Goal: Task Accomplishment & Management: Complete application form

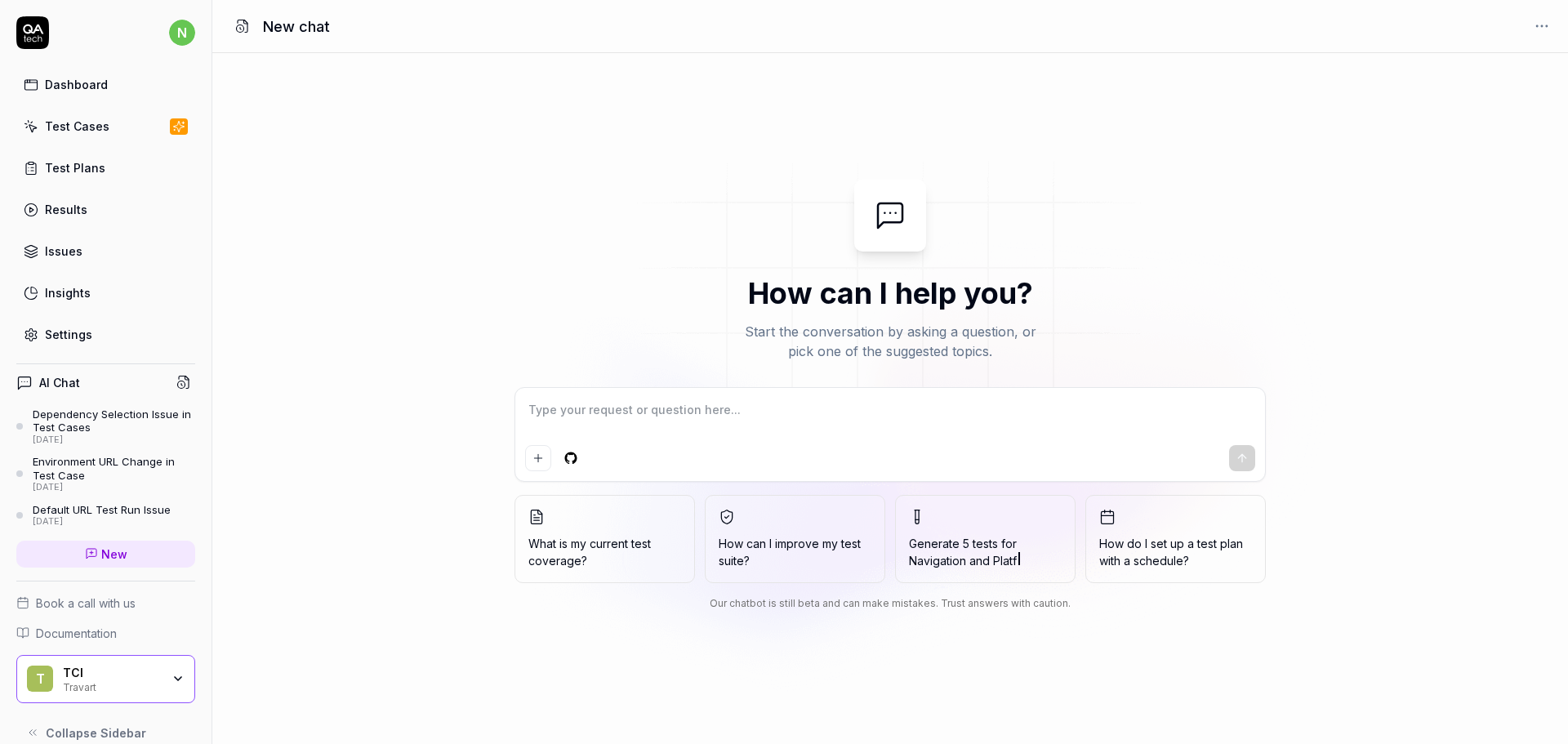
type textarea "*"
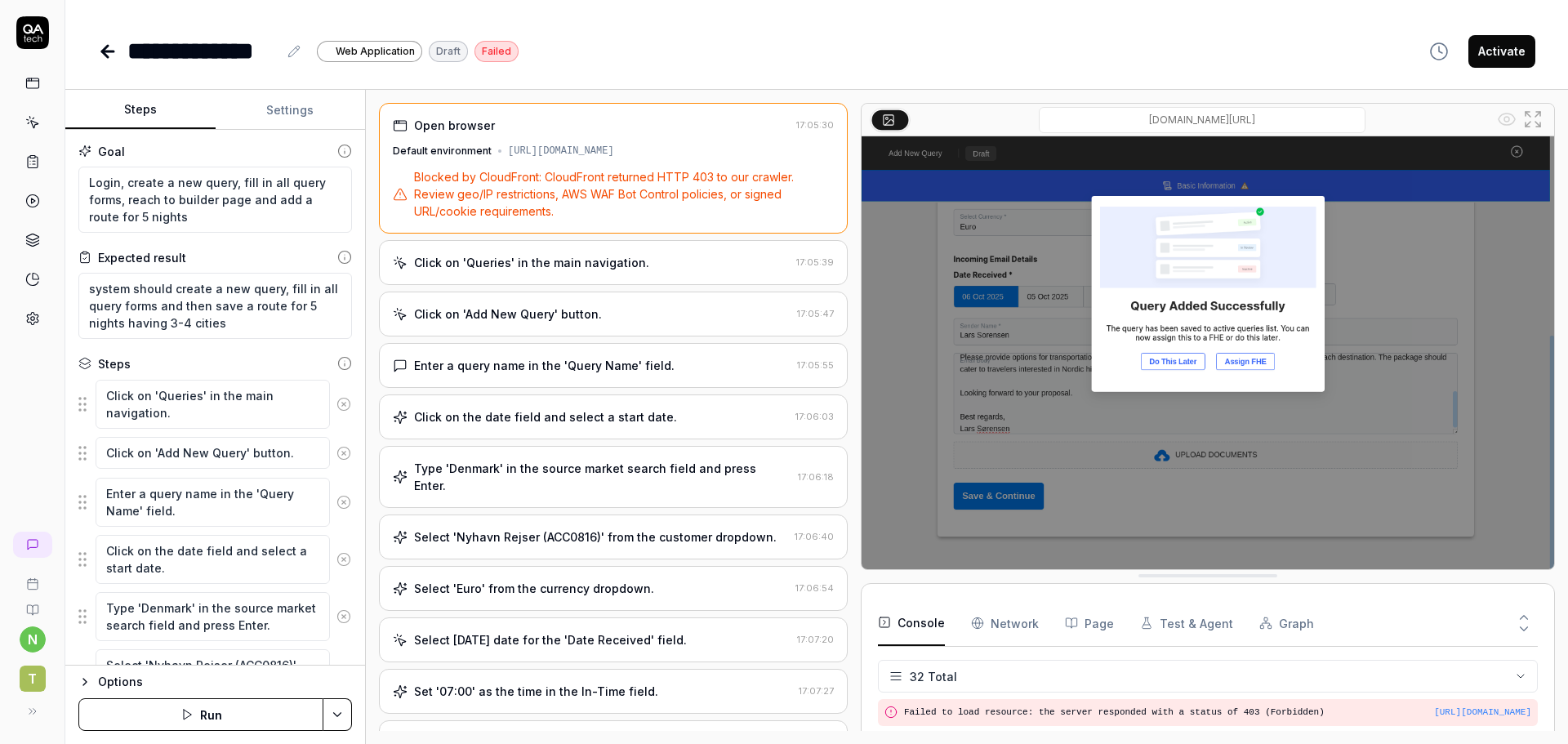
scroll to position [1331, 0]
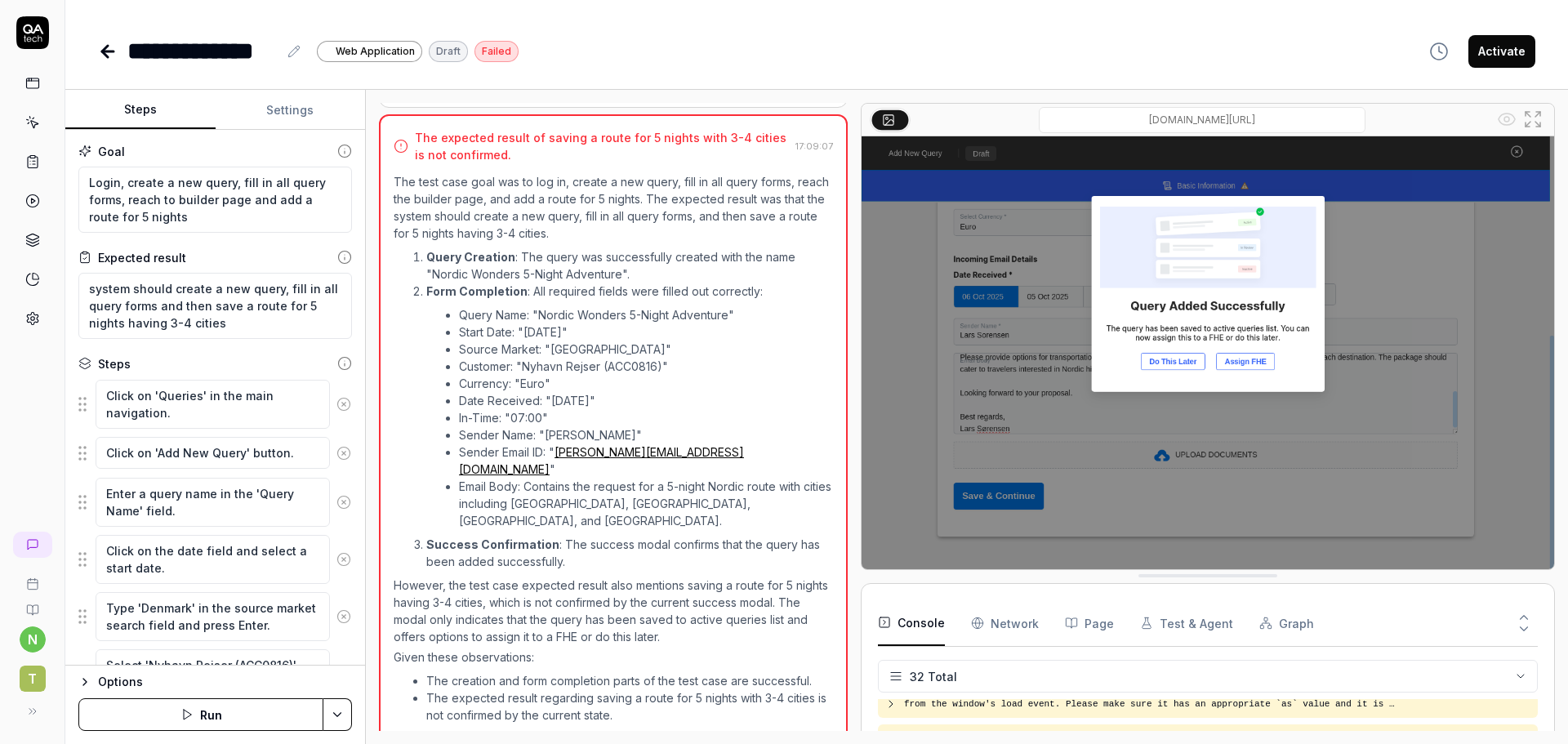
click at [104, 54] on icon at bounding box center [104, 51] width 6 height 11
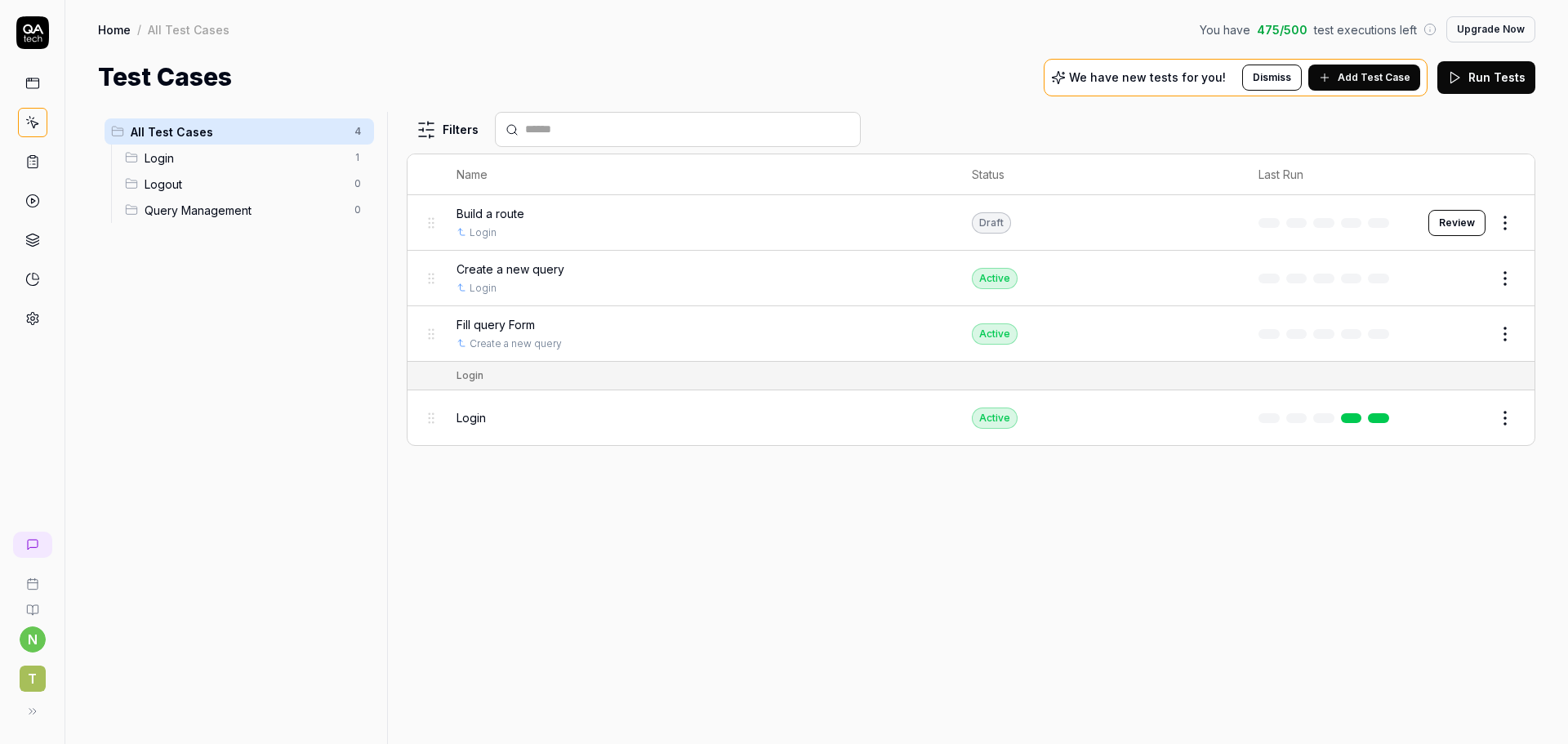
click at [1470, 215] on button "Review" at bounding box center [1457, 223] width 57 height 26
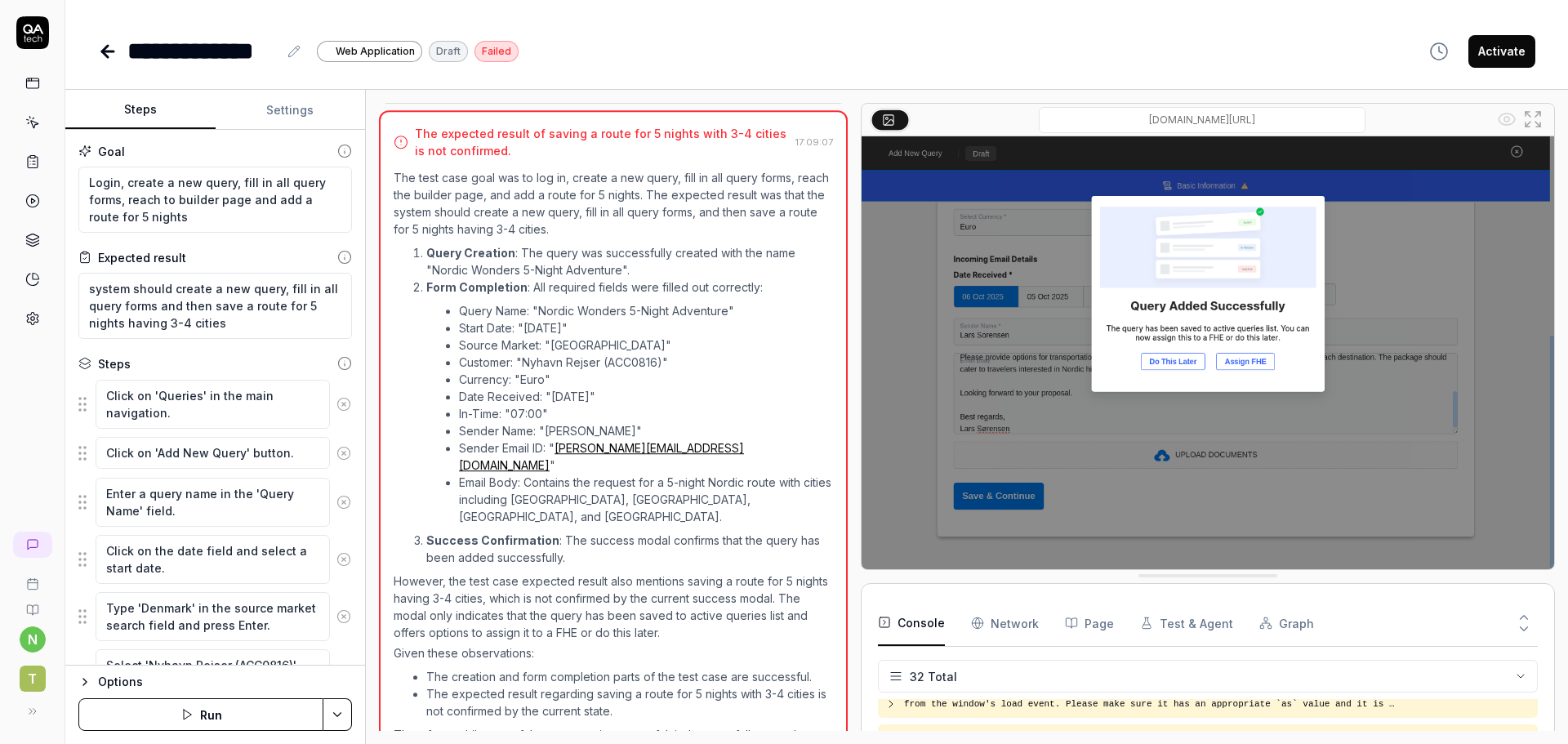
scroll to position [1035, 0]
click at [125, 207] on textarea "Login, create a new query, fill in all query forms, reach to builder page and a…" at bounding box center [215, 199] width 274 height 66
click at [237, 182] on textarea "Login, create a new query, fill in all query forms, reach to builder page and a…" at bounding box center [215, 199] width 274 height 66
type textarea "*"
type textarea "Login, create a new query, afill in all query forms, reach to builder page and …"
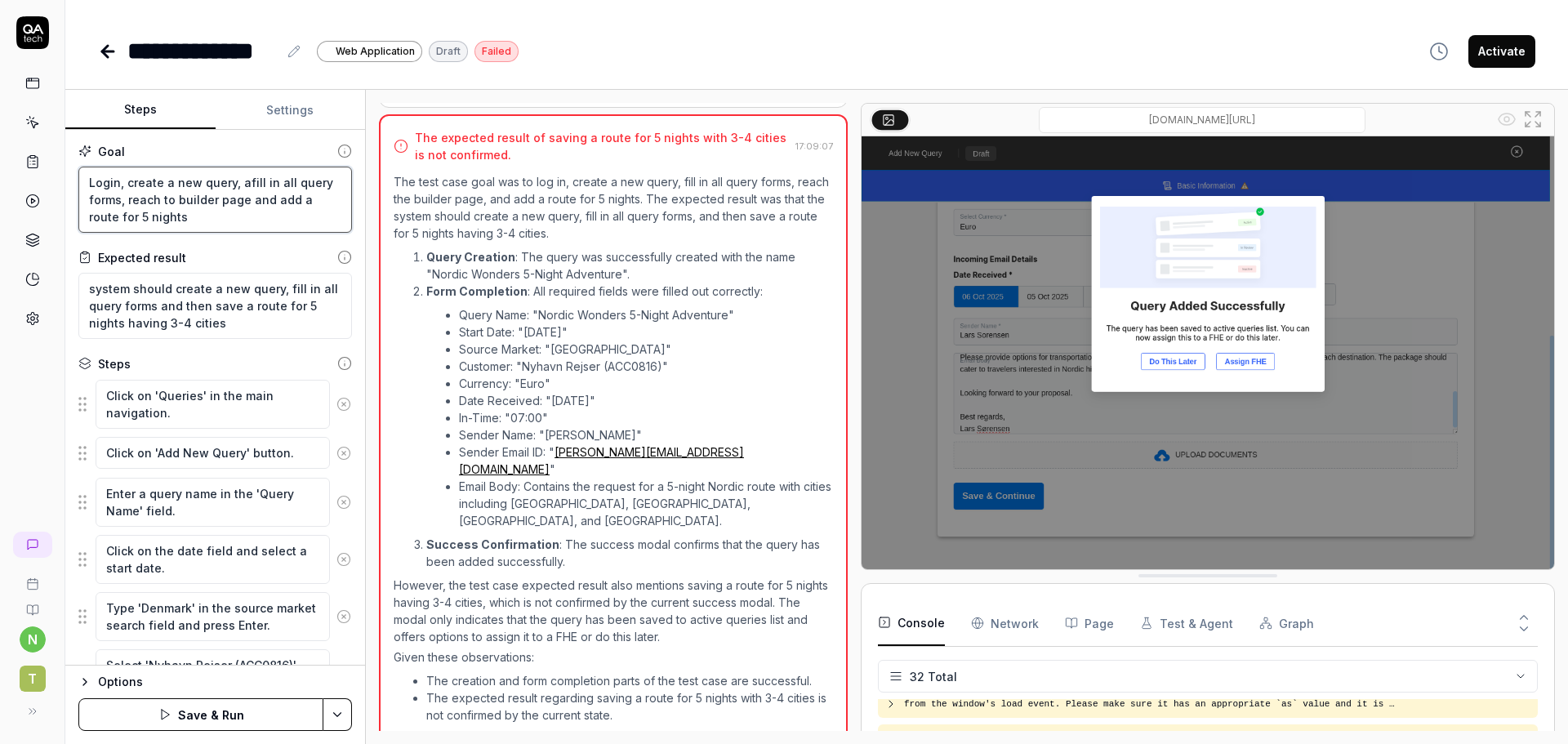
type textarea "*"
type textarea "Login, create a new query, asfill in all query forms, reach to builder page and…"
type textarea "*"
type textarea "Login, create a new query, assfill in all query forms, reach to builder page an…"
type textarea "*"
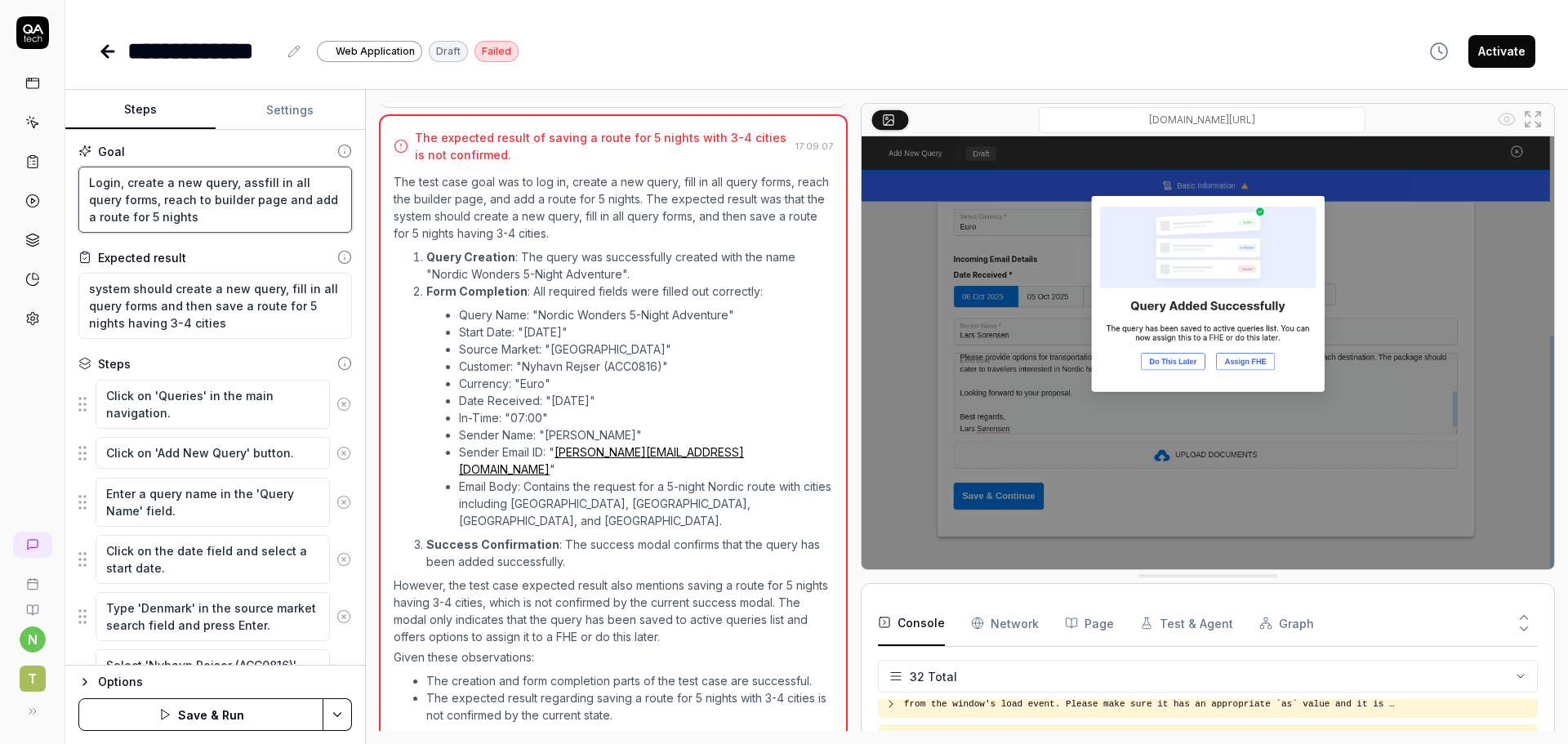
type textarea "Login, create a new query, assifill in all query forms, reach to builder page a…"
type textarea "*"
type textarea "Login, create a new query, assigfill in all query forms, reach to builder page …"
type textarea "*"
type textarea "Login, create a new query, assignfill in all query forms, reach to builder page…"
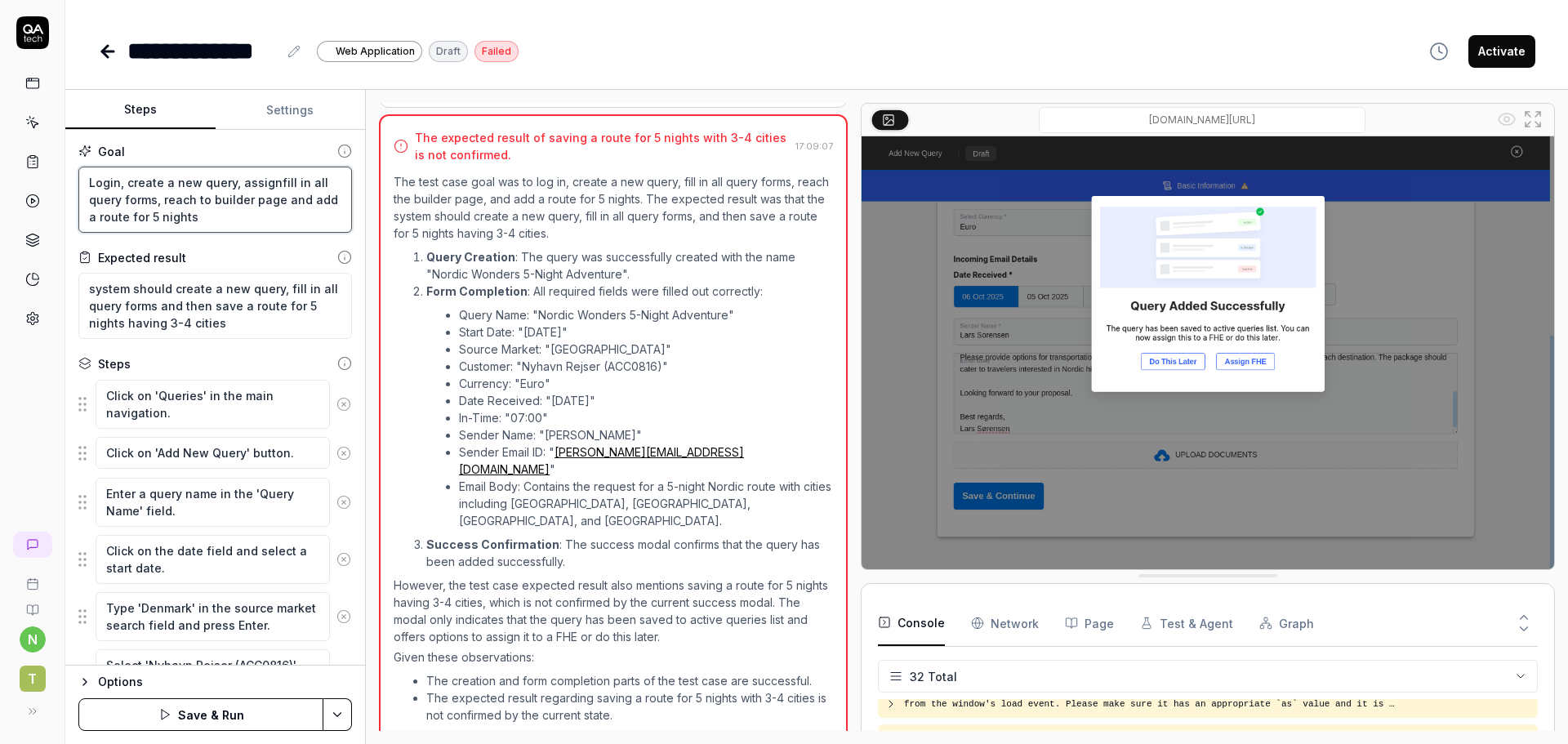
type textarea "*"
type textarea "Login, create a new query, assign fill in all query forms, reach to builder pag…"
type textarea "*"
type textarea "Login, create a new query, assign [PERSON_NAME] in all query forms, reach to bu…"
type textarea "*"
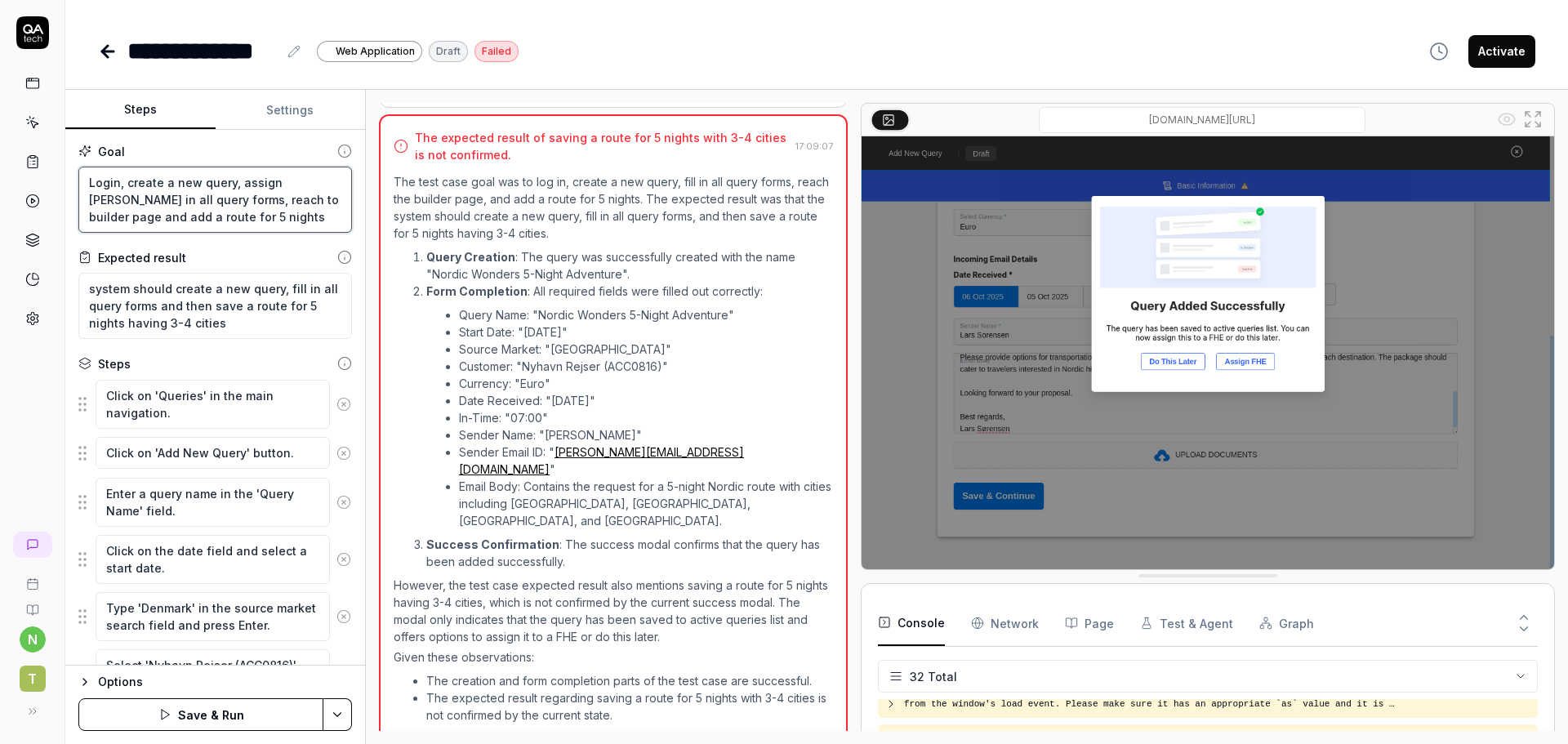
type textarea "Login, create a new query, assign itfill in all query forms, reach to builder p…"
type textarea "*"
type textarea "Login, create a new query, assign it fill in all query forms, reach to builder …"
type textarea "*"
type textarea "Login, create a new query, assign it tfill in all query forms, reach to builder…"
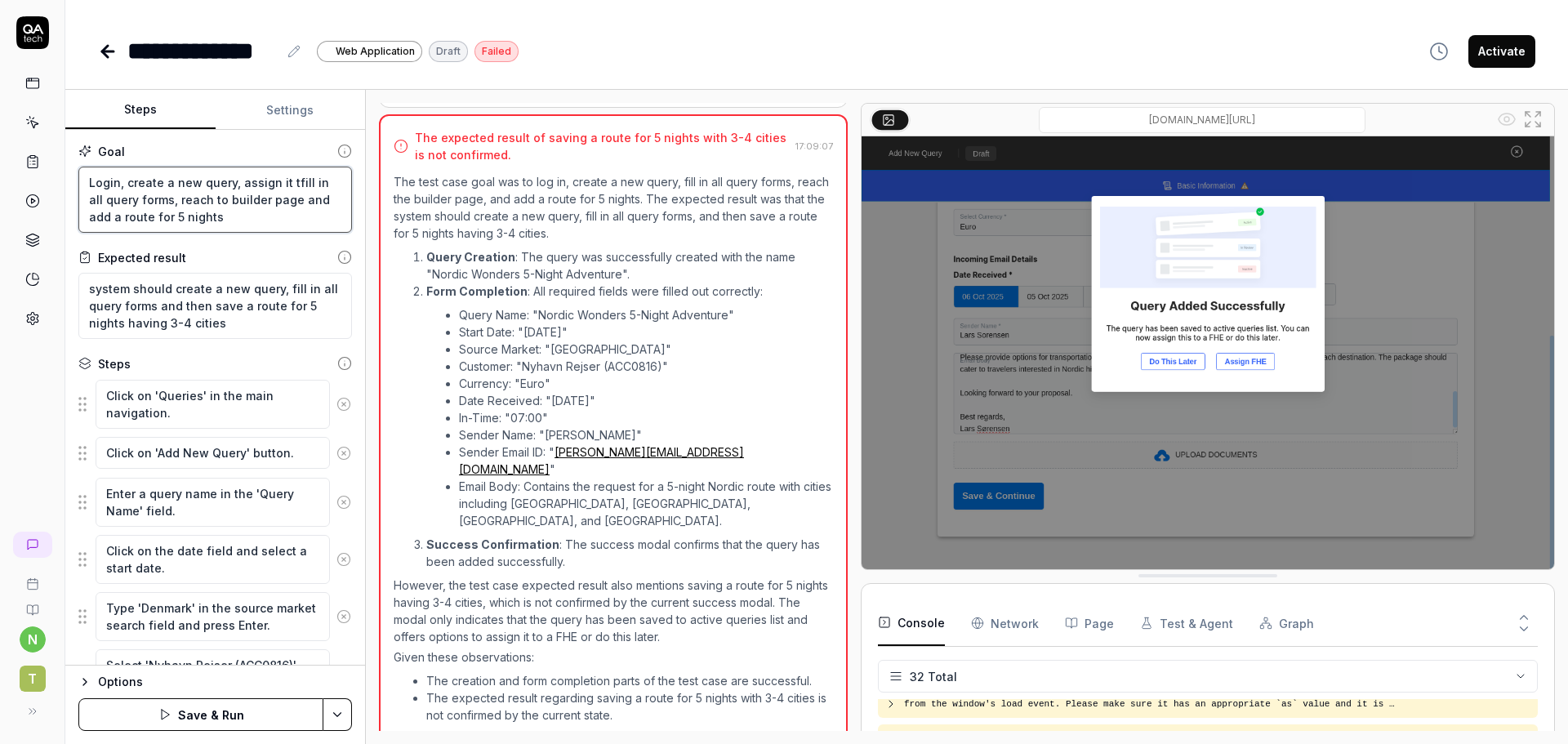
type textarea "*"
type textarea "Login, create a new query, assign it tofill in all query forms, reach to builde…"
type textarea "*"
type textarea "Login, create a new query, assign it to fill in all query forms, reach to build…"
type textarea "*"
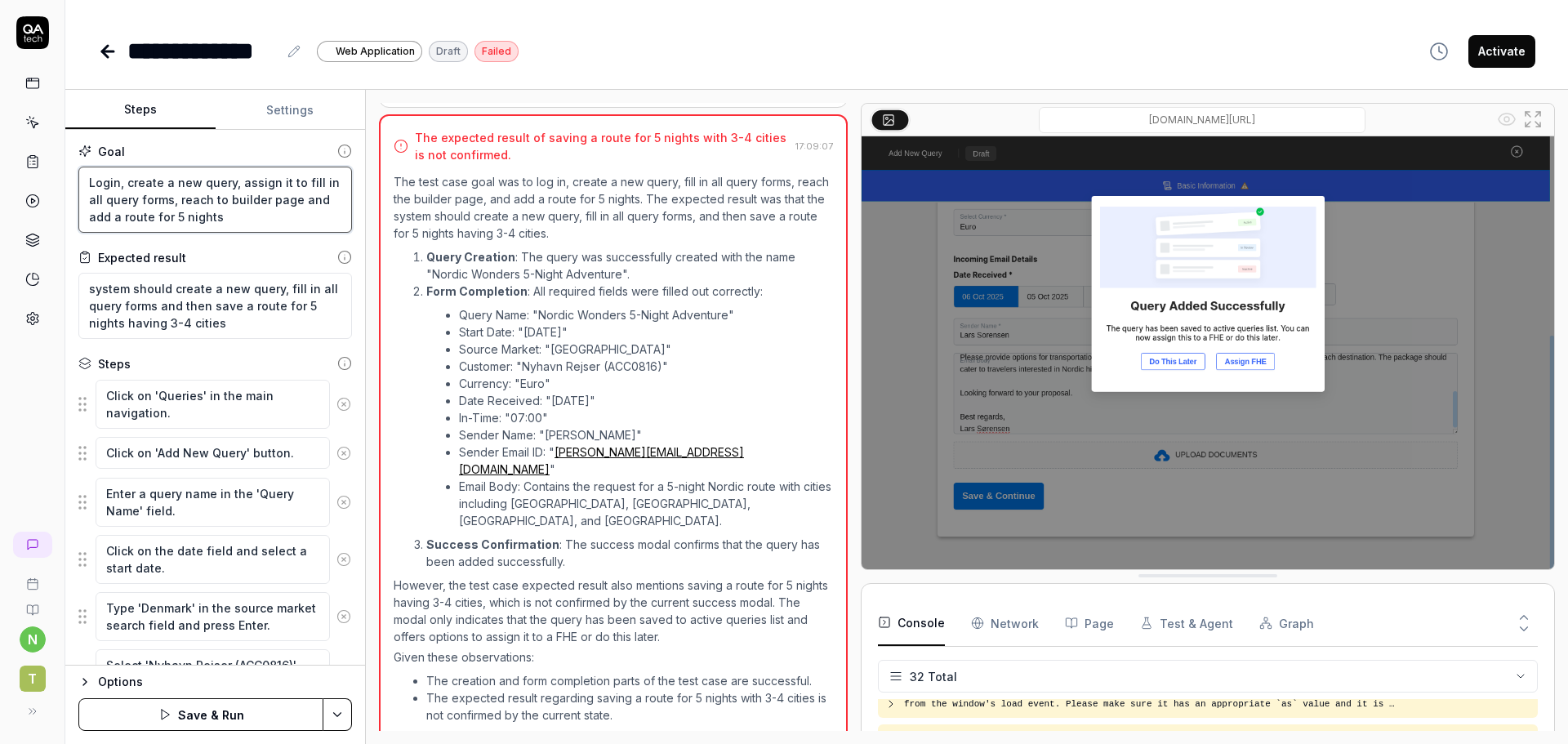
type textarea "Login, create a new query, assign it to sfill in all query forms, reach to buil…"
type textarea "*"
type textarea "Login, create a new query, assign it to sefill in all query forms, reach to bui…"
type textarea "*"
type textarea "Login, create a new query, assign it to selfill in all query forms, reach to bu…"
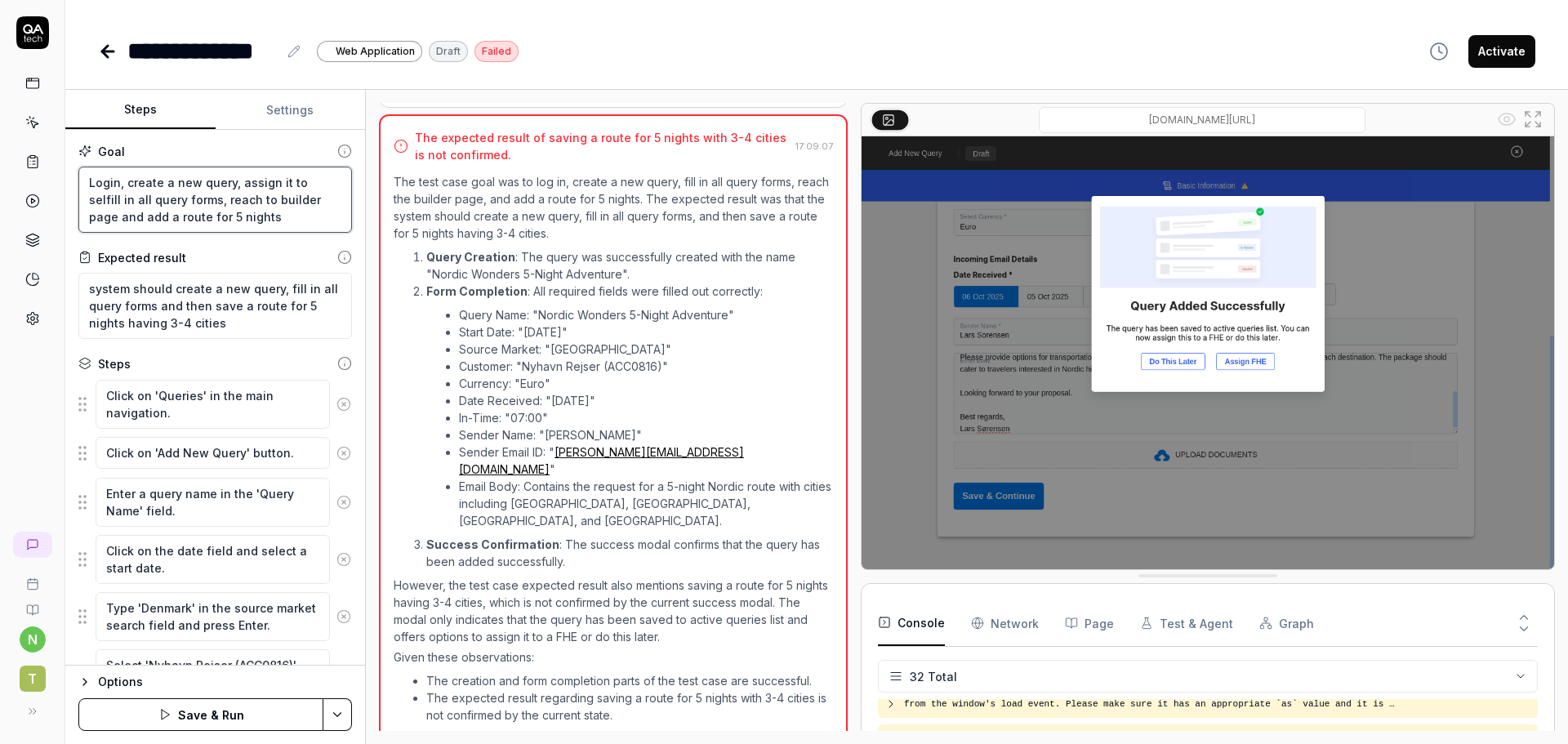
type textarea "*"
type textarea "Login, create a new query, assign it to selffill in all query forms, reach to b…"
type textarea "*"
type textarea "Login, create a new query, assign it to self,fill in all query forms, reach to …"
type textarea "*"
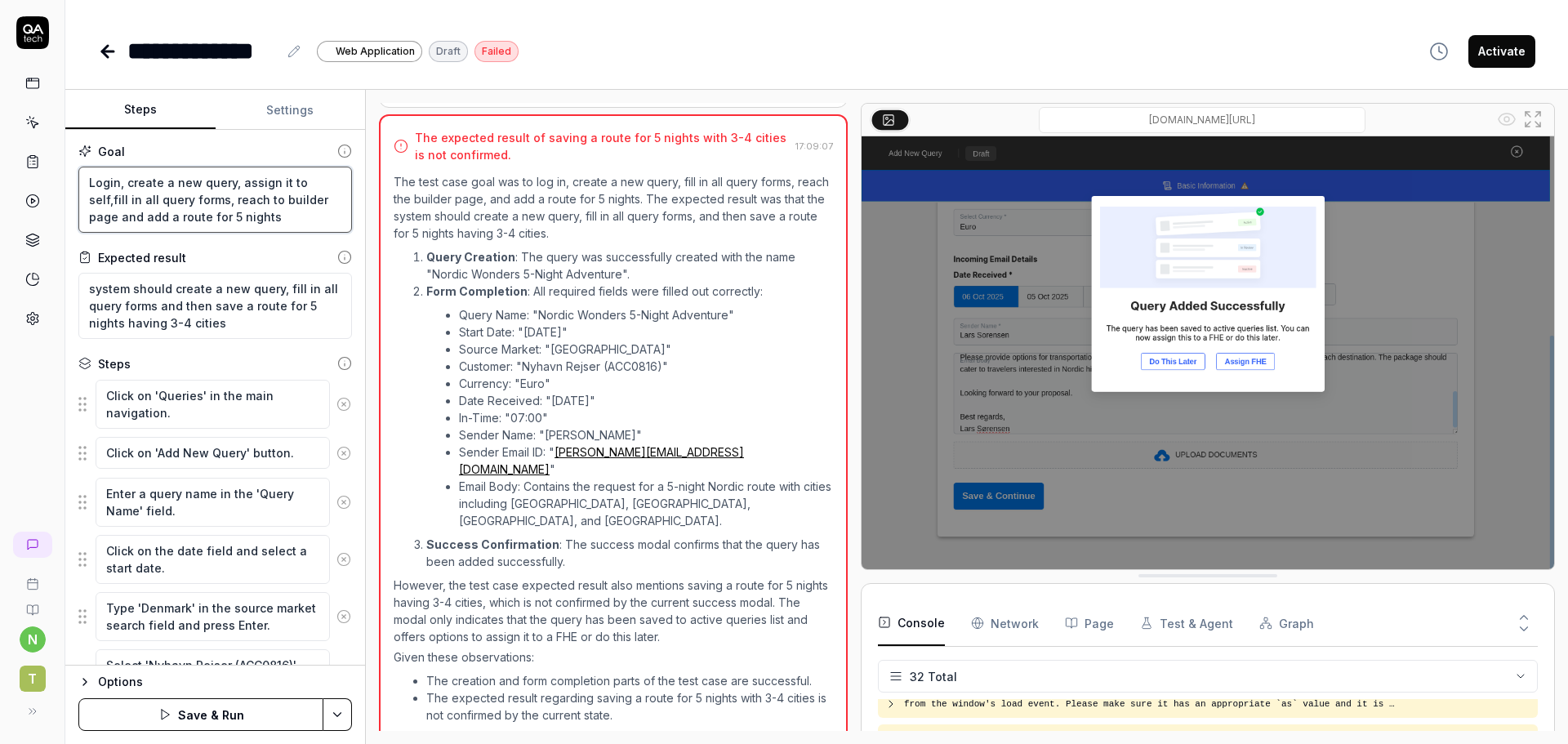
type textarea "Login, create a new query, assign it to self, fill in all query forms, reach to…"
type textarea "*"
type textarea "Login, create a new query, assign it to self, cfill in all query forms, reach t…"
type textarea "*"
type textarea "Login, create a new query, assign it to self, clfill in all query forms, reach …"
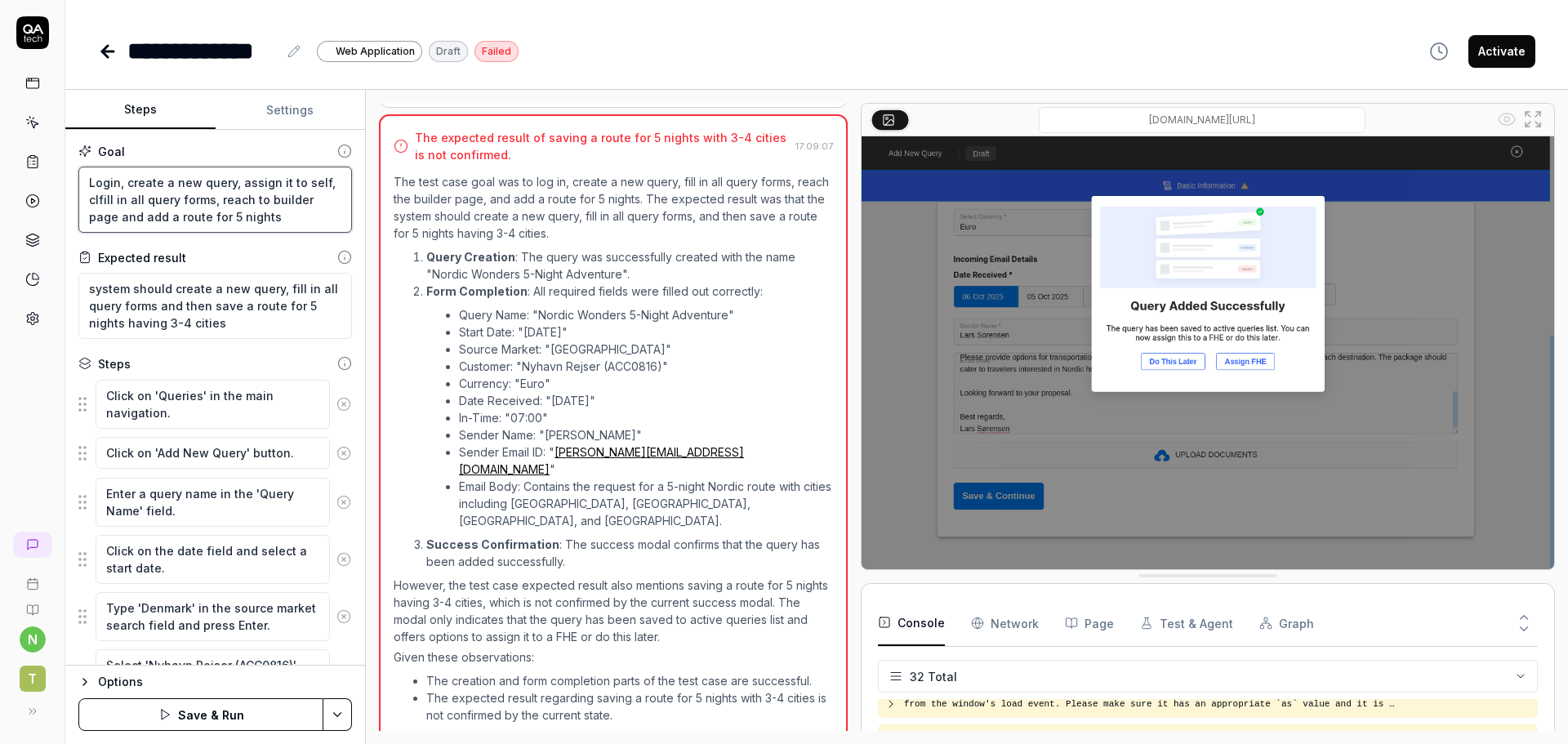
type textarea "*"
type textarea "Login, create a new query, assign it to self, clifill in all query forms, reach…"
type textarea "*"
type textarea "Login, create a new query, assign it to self, clicfill in all query forms, reac…"
type textarea "*"
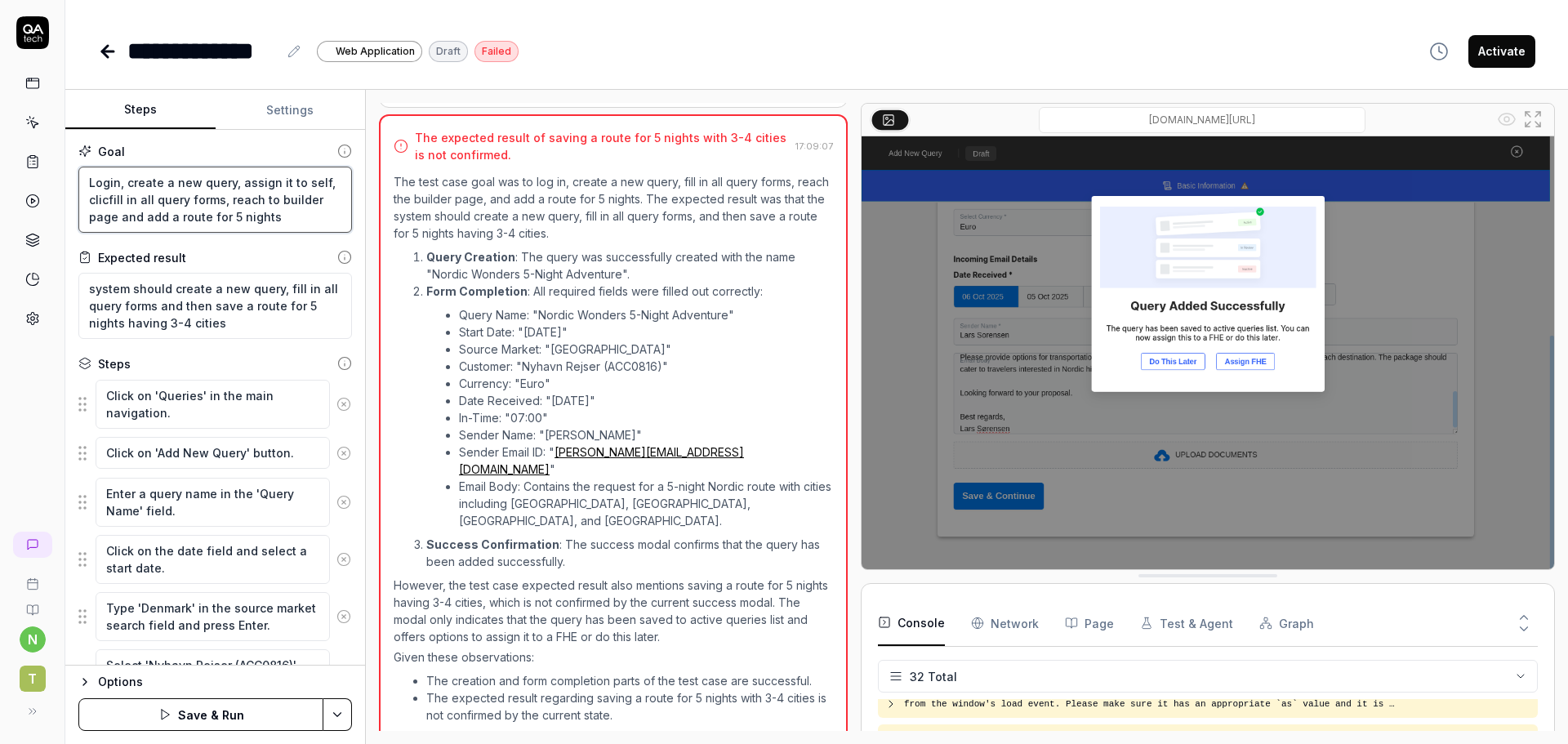
type textarea "Login, create a new query, assign it to self, clickfill in all query forms, rea…"
type textarea "*"
type textarea "Login, create a new query, assign it to self, click fill in all query forms, re…"
type textarea "*"
type textarea "Login, create a new query, assign it to self, click ofill in all query forms, r…"
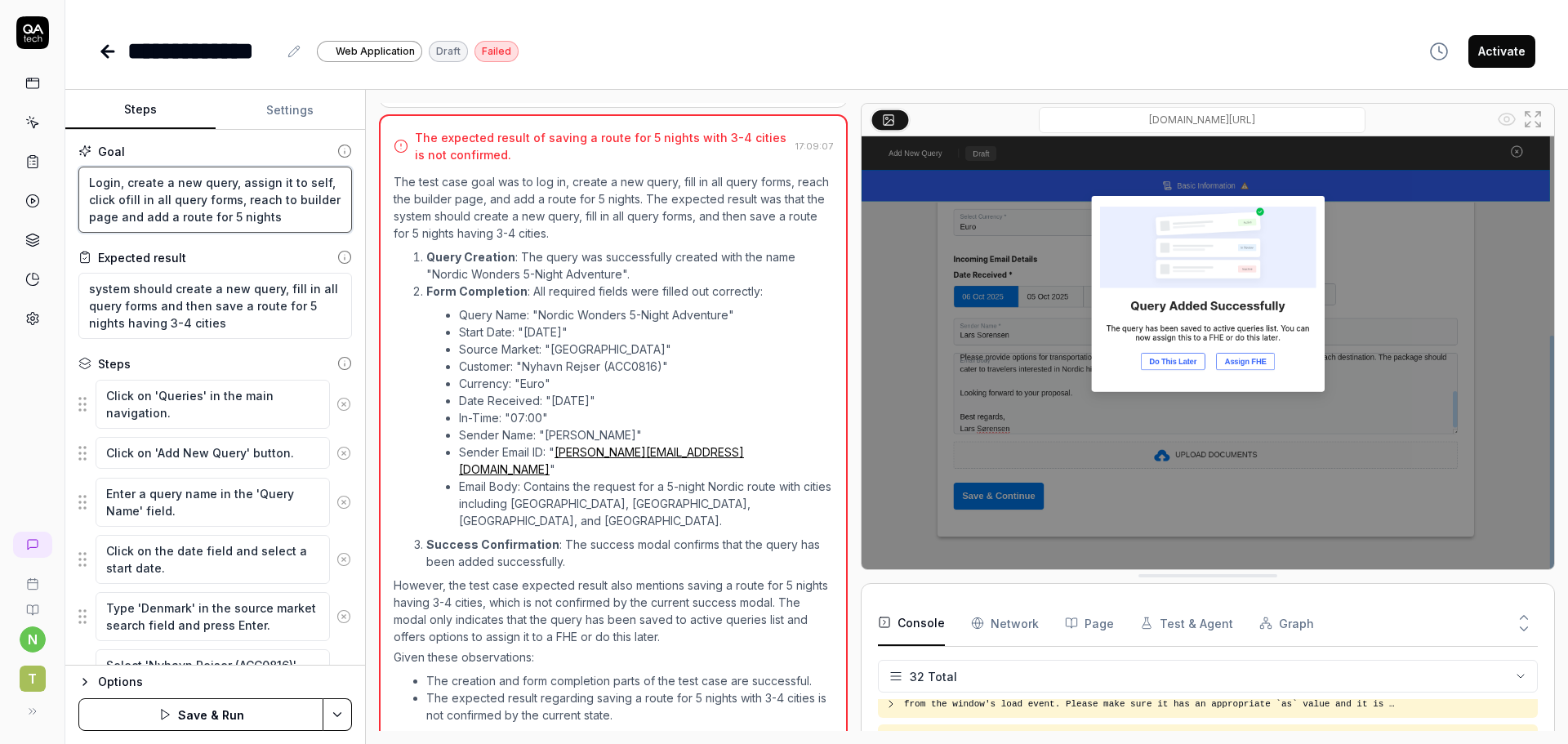
type textarea "*"
type textarea "Login, create a new query, assign it to self, click onfill in all query forms, …"
type textarea "*"
type textarea "Login, create a new query, assign it to self, click on fill in all query forms,…"
type textarea "*"
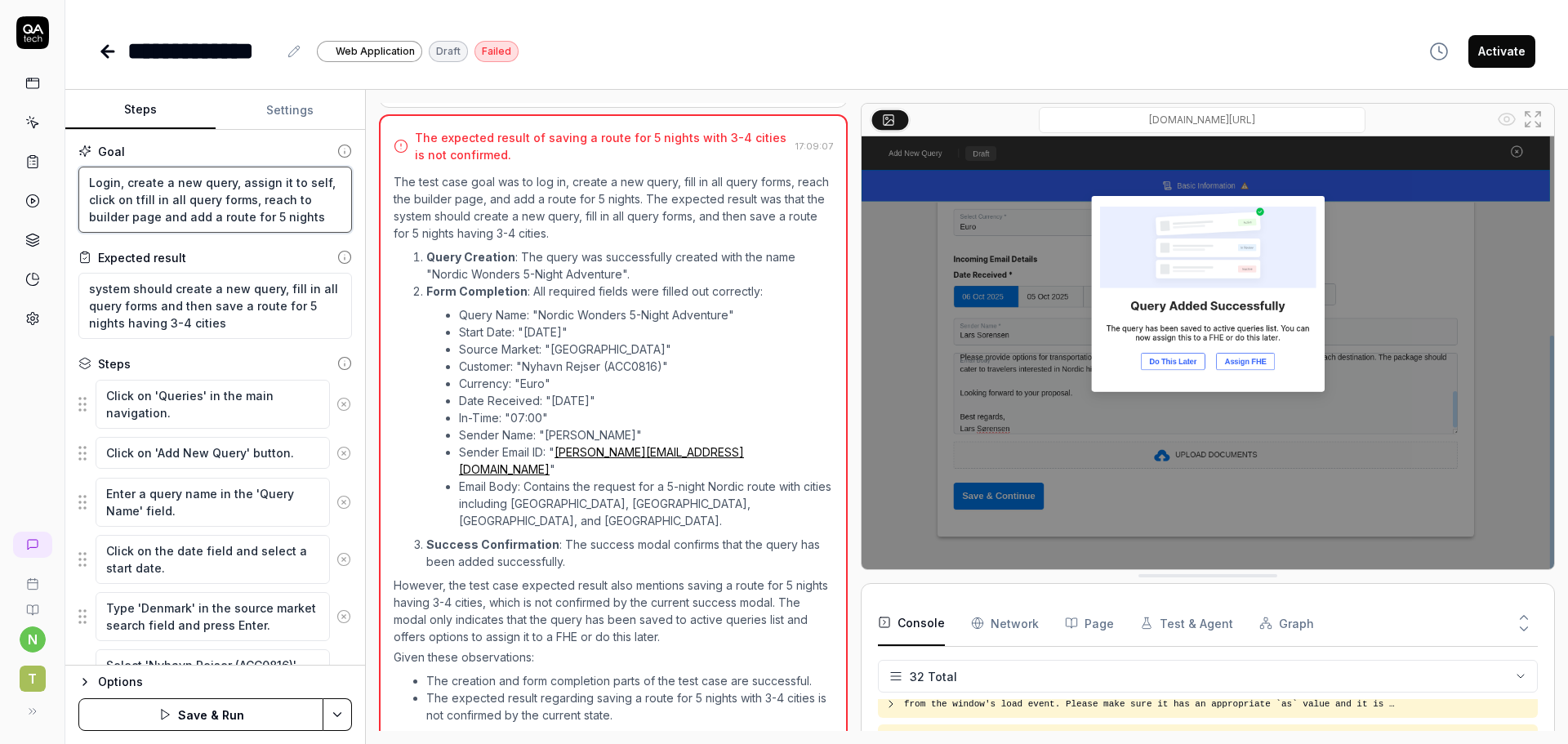
type textarea "Login, create a new query, assign it to self, click on thfill in all query form…"
type textarea "*"
type textarea "Login, create a new query, assign it to self, click on thifill in all query for…"
type textarea "*"
type textarea "Login, create a new query, assign it to self, click on thisfill in all query fo…"
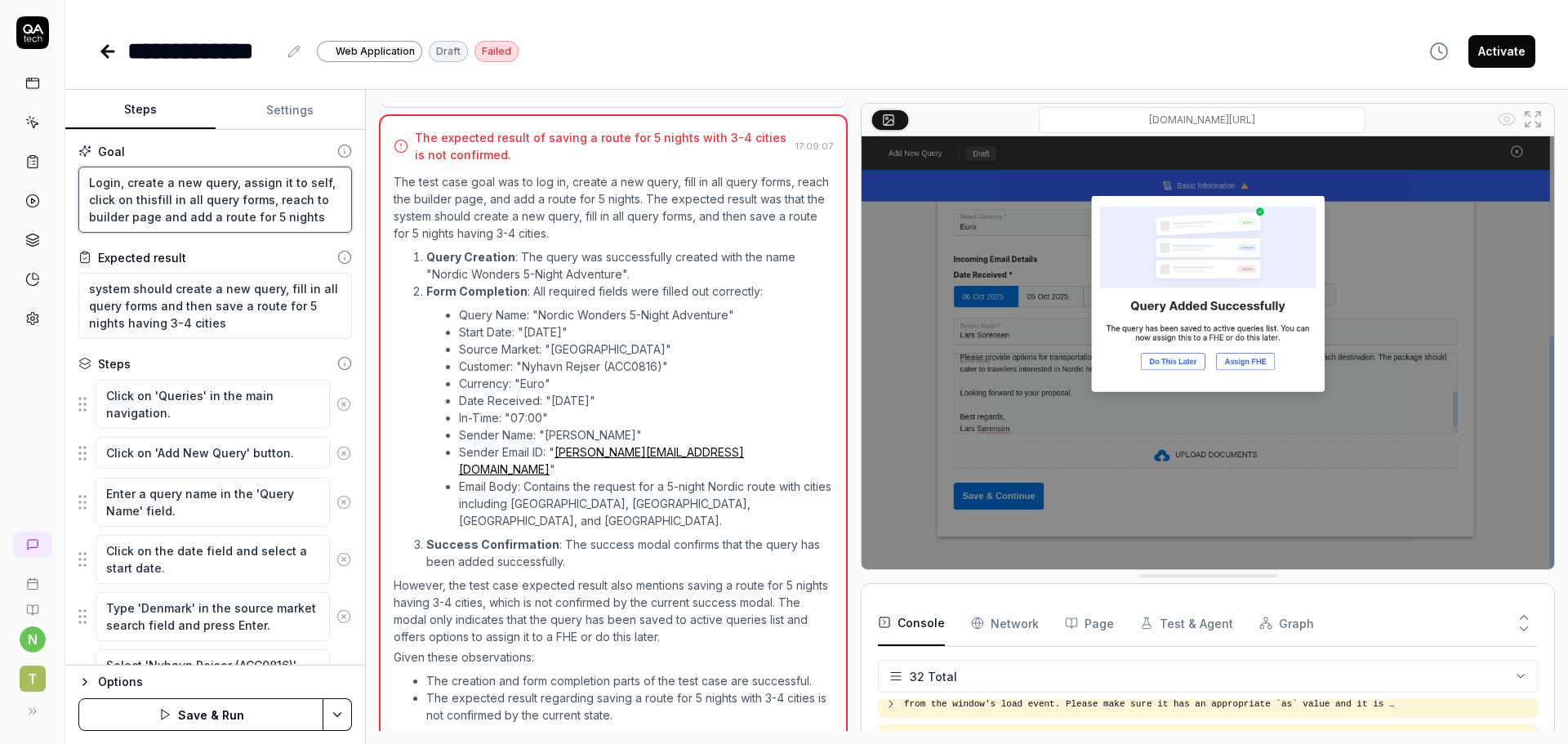
type textarea "*"
type textarea "Login, create a new query, assign it to self, click on this fill in all query f…"
type textarea "*"
type textarea "Login, create a new query, assign it to self, click on this qfill in all query …"
type textarea "*"
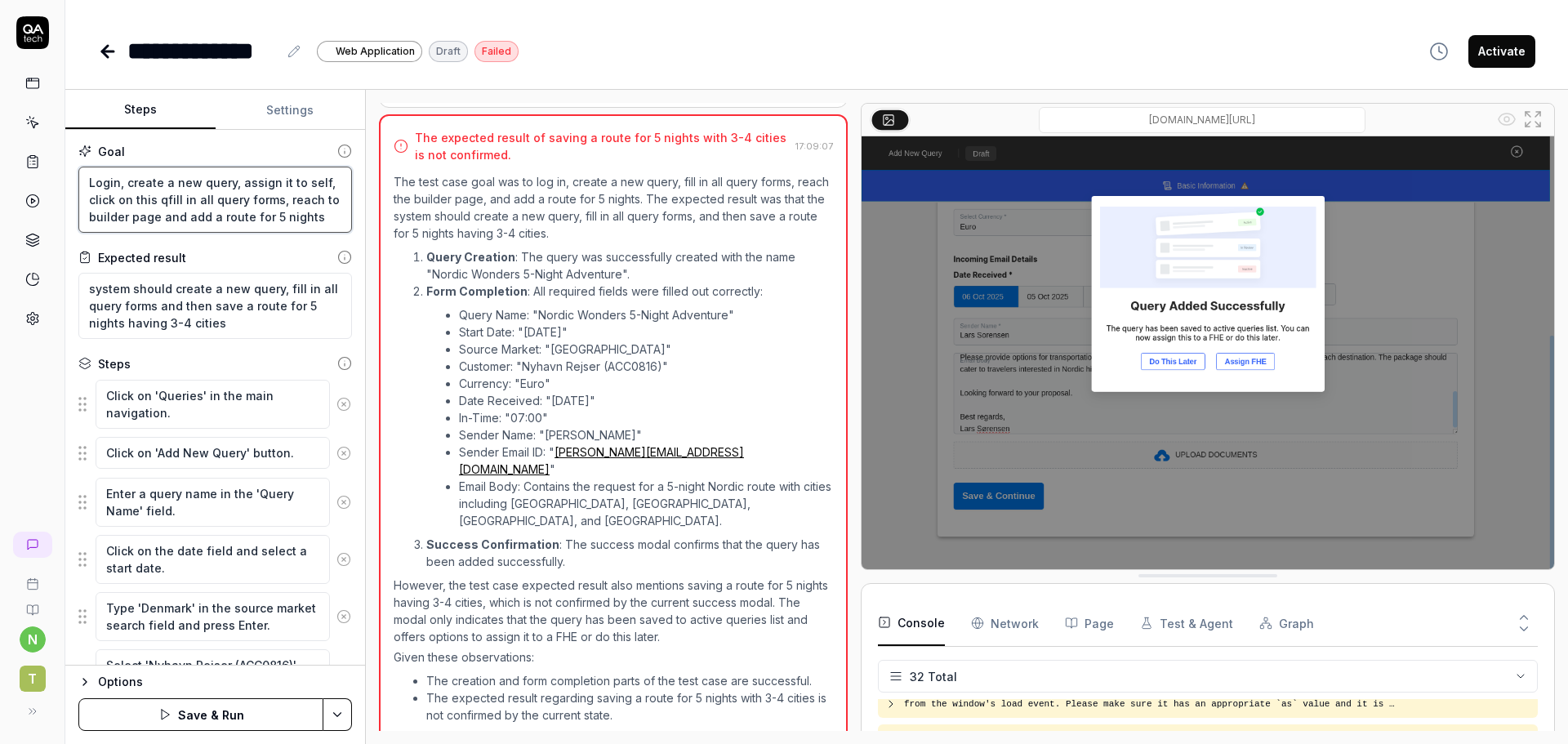
type textarea "Login, create a new query, assign it to self, click on this qufill in all query…"
type textarea "*"
type textarea "Login, create a new query, assign it to self, click on this quefill in all quer…"
type textarea "*"
type textarea "Login, create a new query, assign it to self, click on this querfill in all que…"
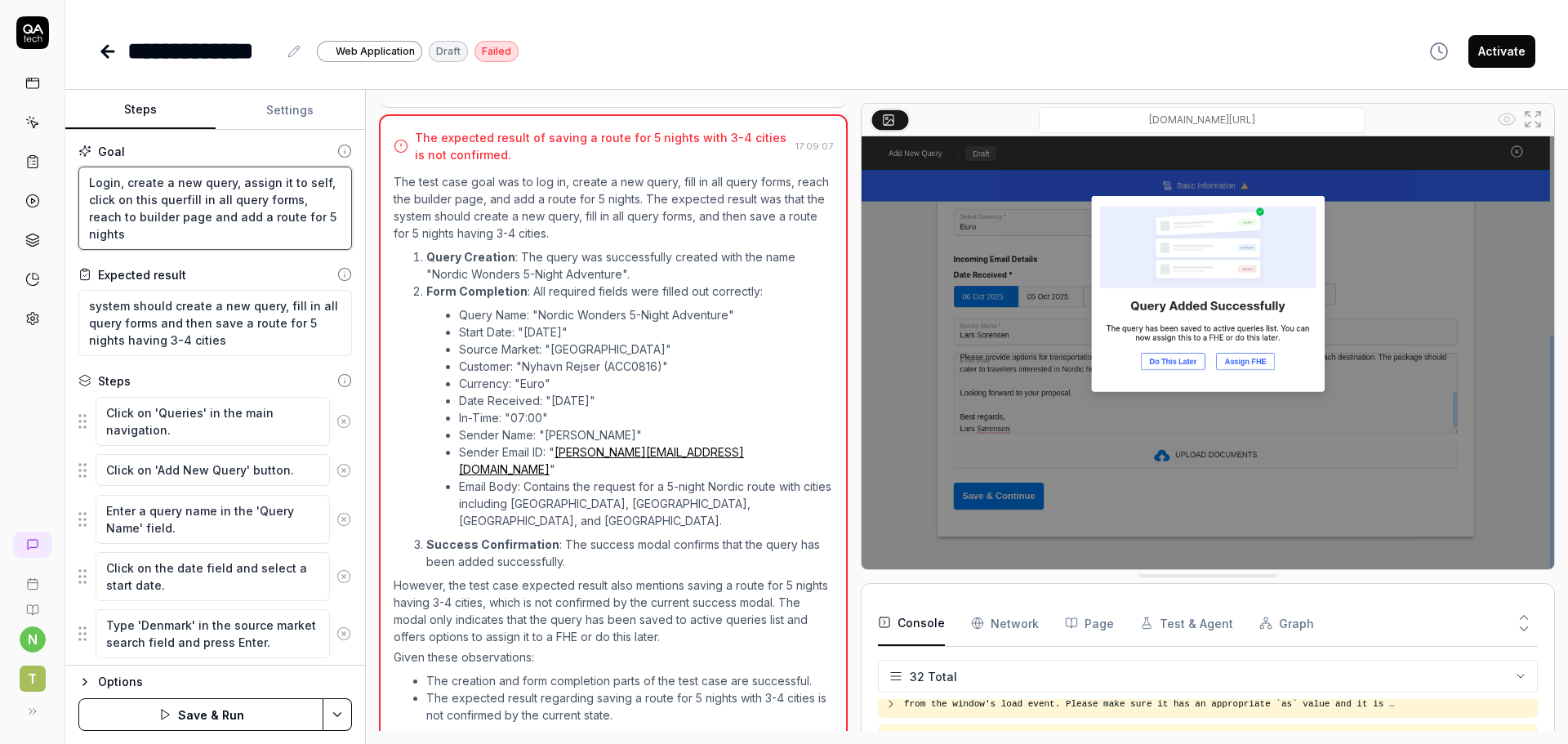
type textarea "*"
type textarea "Login, create a new query, assign it to self, click on this queryfill in all qu…"
type textarea "*"
type textarea "Login, create a new query, assign it to self, click on this query fill in all q…"
type textarea "*"
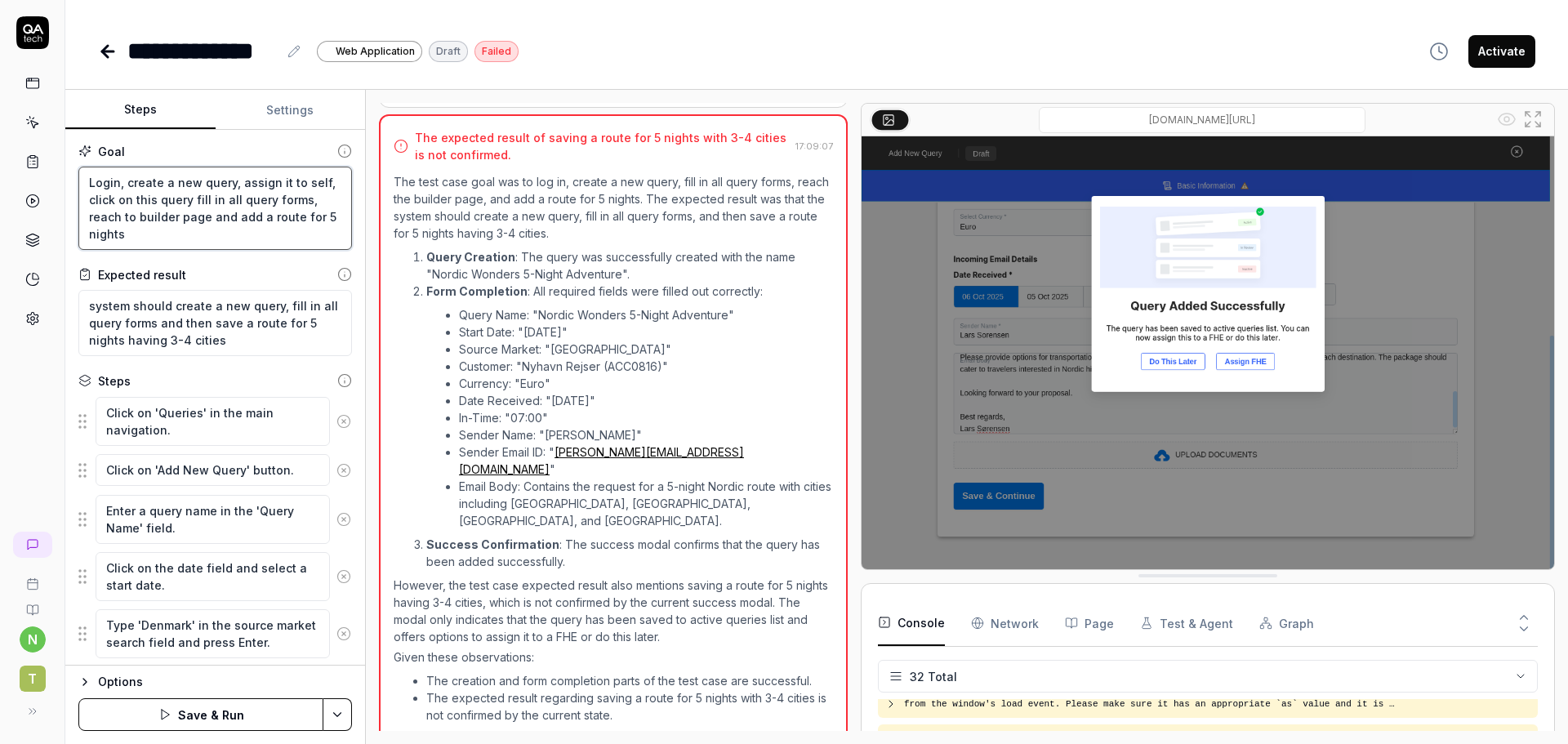
type textarea "Login, create a new query, assign it to self, click on this query ofill in all …"
type textarea "*"
type textarea "Login, create a new query, assign it to self, click on this query onfill in all…"
type textarea "*"
type textarea "Login, create a new query, assign it to self, click on this query on fill in al…"
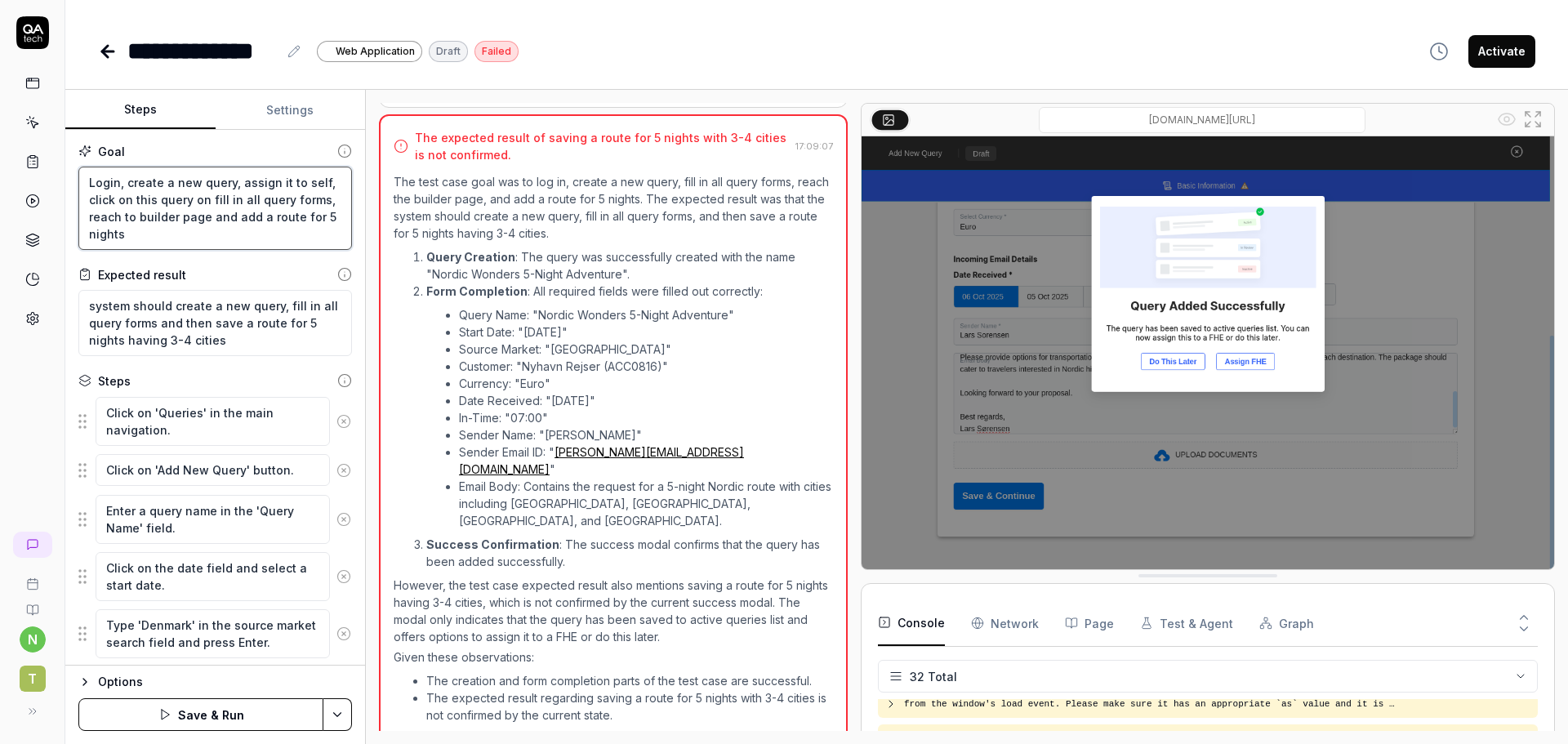
type textarea "*"
type textarea "Login, create a new query, assign it to self, click on this query on dfill in a…"
type textarea "*"
type textarea "Login, create a new query, assign it to self, click on this query on dafill in …"
type textarea "*"
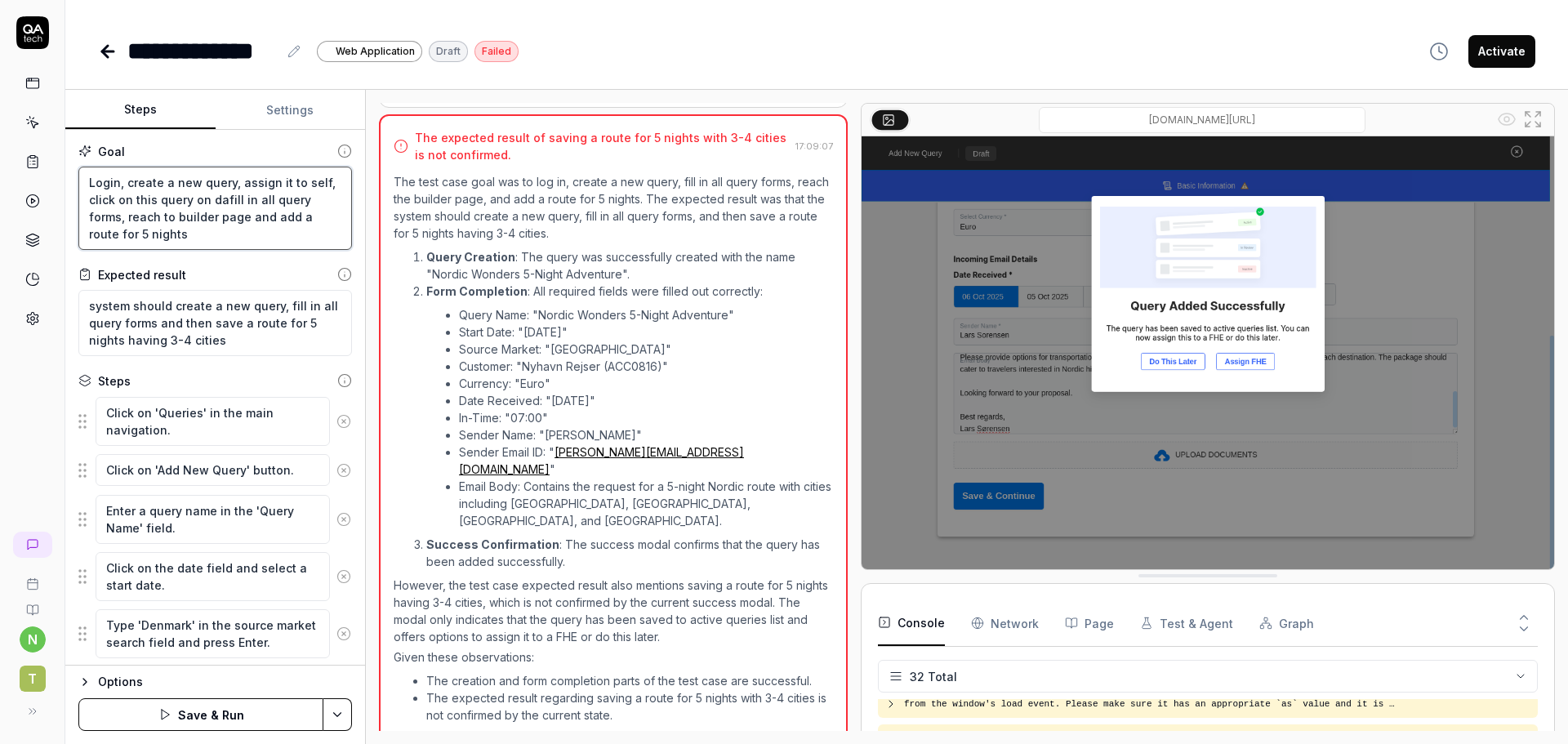
type textarea "Login, create a new query, assign it to self, click on this query on dasfill in…"
type textarea "*"
type textarea "Login, create a new query, assign it to self, click on this query on dashfill i…"
type textarea "*"
type textarea "Login, create a new query, assign it to self, click on this query on dashbfill …"
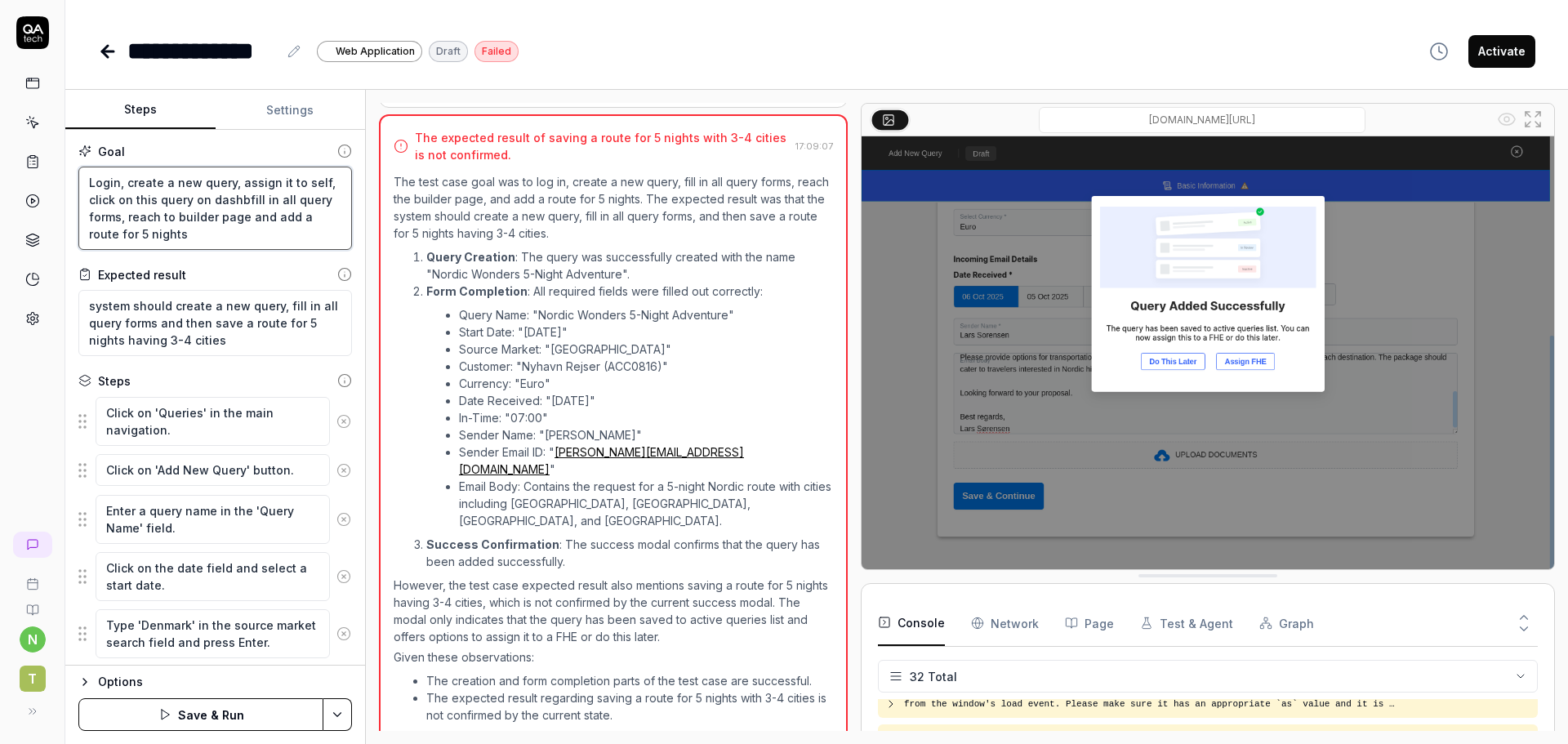
type textarea "*"
type textarea "Login, create a new query, assign it to self, click on this query on dashbofill…"
type textarea "*"
type textarea "Login, create a new query, assign it to self, click on this query on dashboafil…"
type textarea "*"
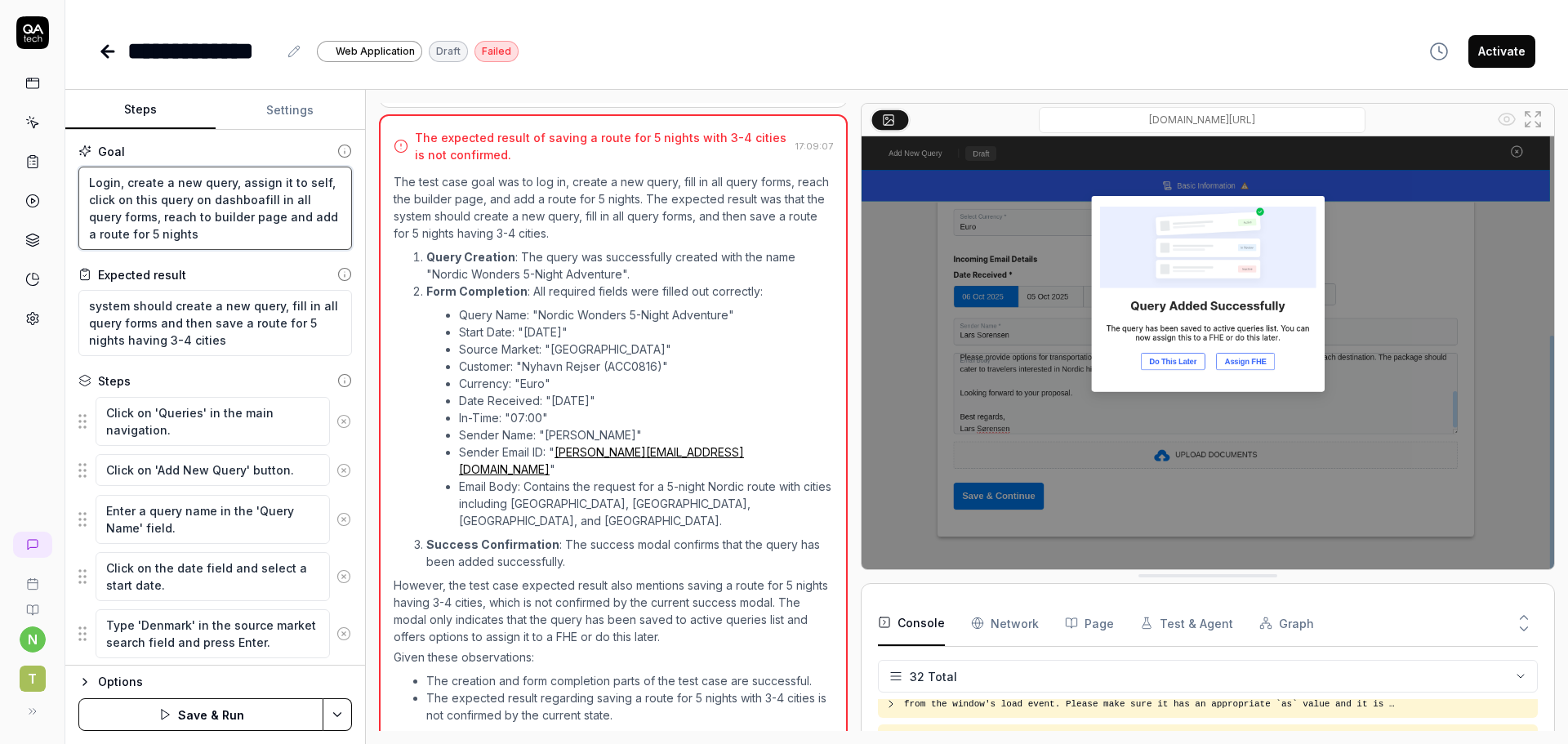
type textarea "Login, create a new query, assign it to self, click on this query on dashboarfi…"
type textarea "*"
type textarea "Login, create a new query, assign it to self, click on this query on dashboardf…"
type textarea "*"
type textarea "Login, create a new query, assign it to self, click on this query on dashboard …"
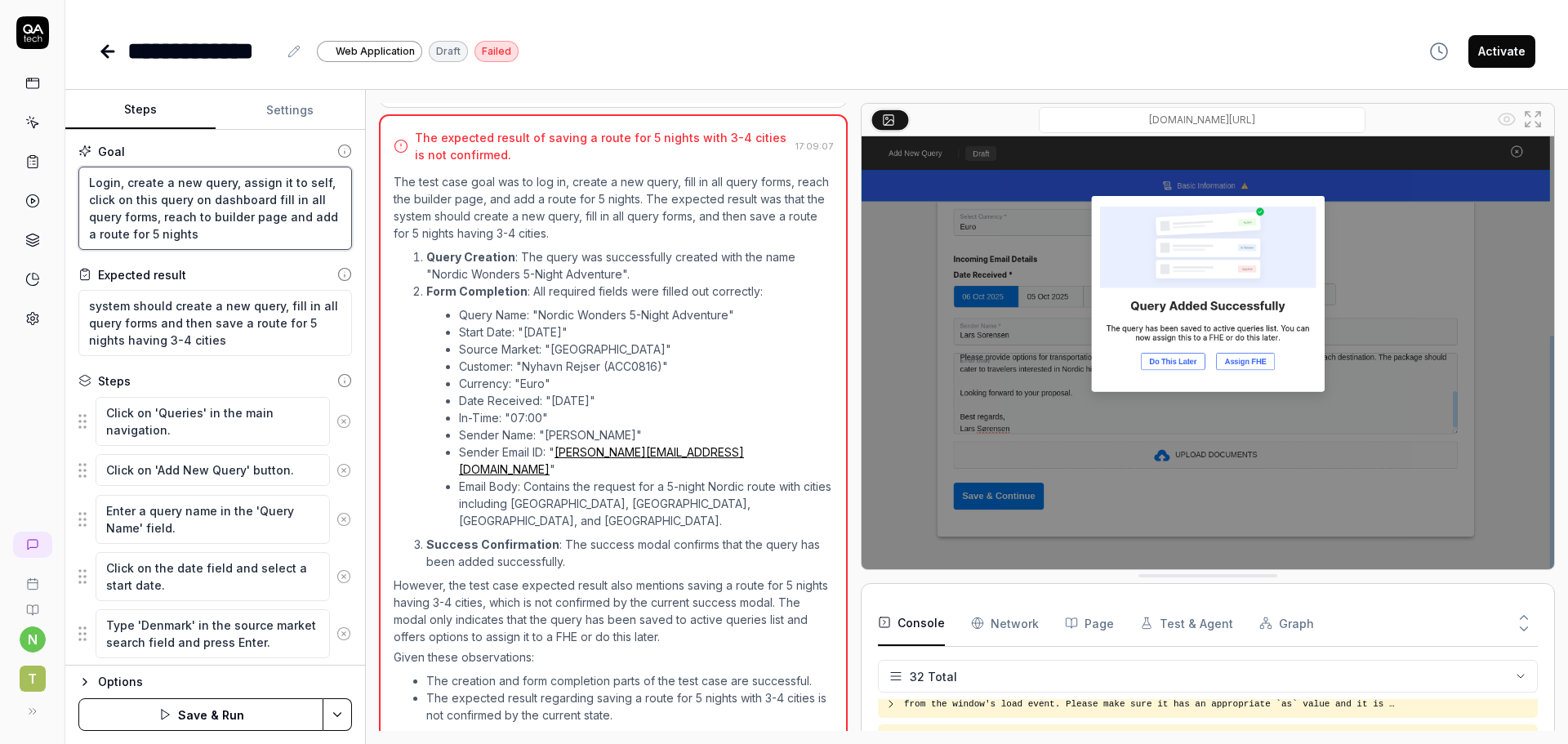
type textarea "*"
type textarea "Login, create a new query, assign it to self, click on this query on dashboard …"
type textarea "*"
type textarea "Login, create a new query, assign it to self, click on this query on dashboard …"
type textarea "*"
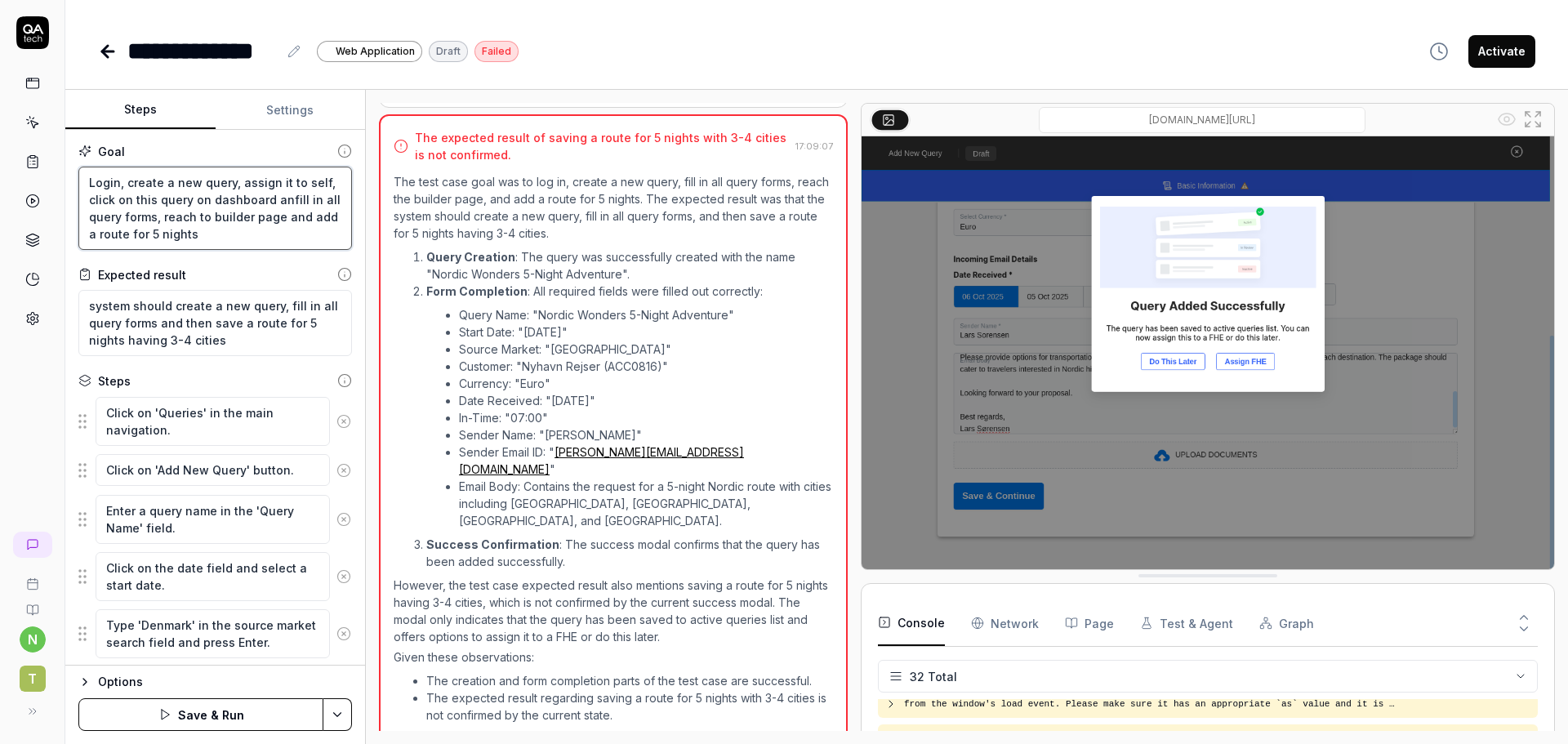
type textarea "Login, create a new query, assign it to self, click on this query on dashboard …"
type textarea "*"
type textarea "Login, create a new query, assign it to self, click on this query on dashboard …"
type textarea "*"
type textarea "Login, create a new query, assign it to self, click on this query on dashboard …"
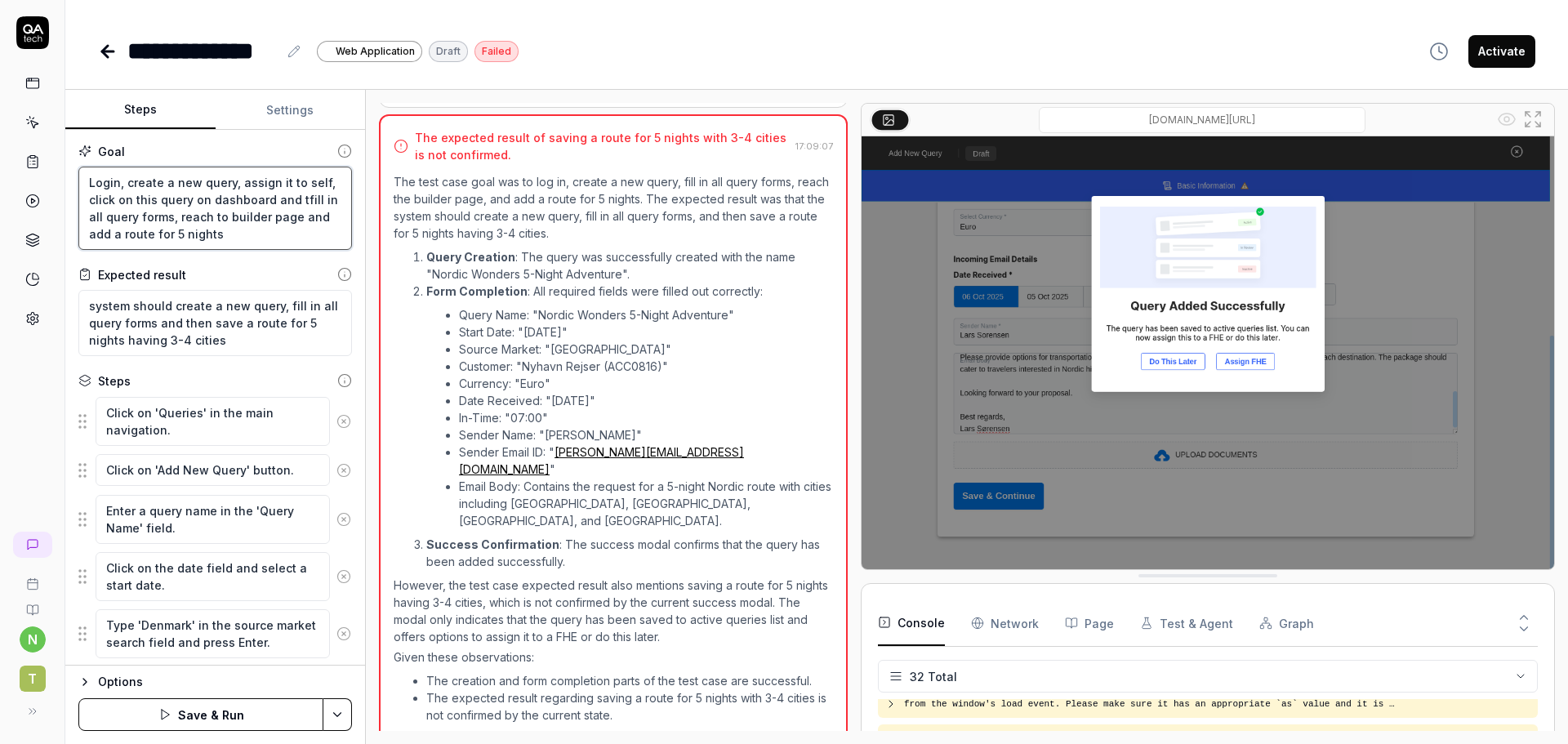
type textarea "*"
type textarea "Login, create a new query, assign it to self, click on this query on dashboard …"
type textarea "*"
type textarea "Login, create a new query, assign it to self, click on this query on dashboard …"
type textarea "*"
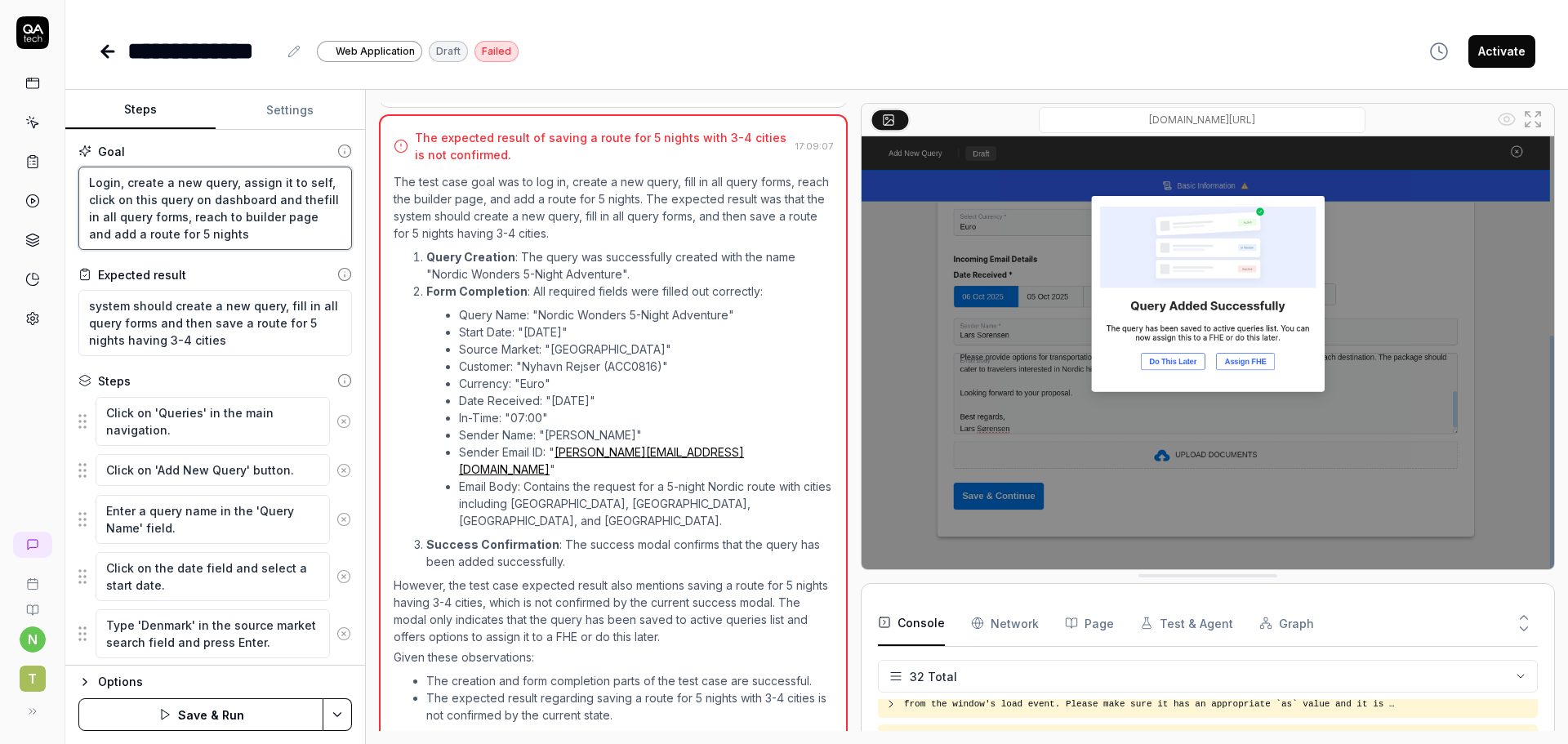
type textarea "Login, create a new query, assign it to self, click on this query on dashboard …"
type textarea "*"
type textarea "Login, create a new query, assign it to self, click on this query on dashboard …"
type textarea "*"
type textarea "Login, create a new query, assign it to self, click on this query on dashboard …"
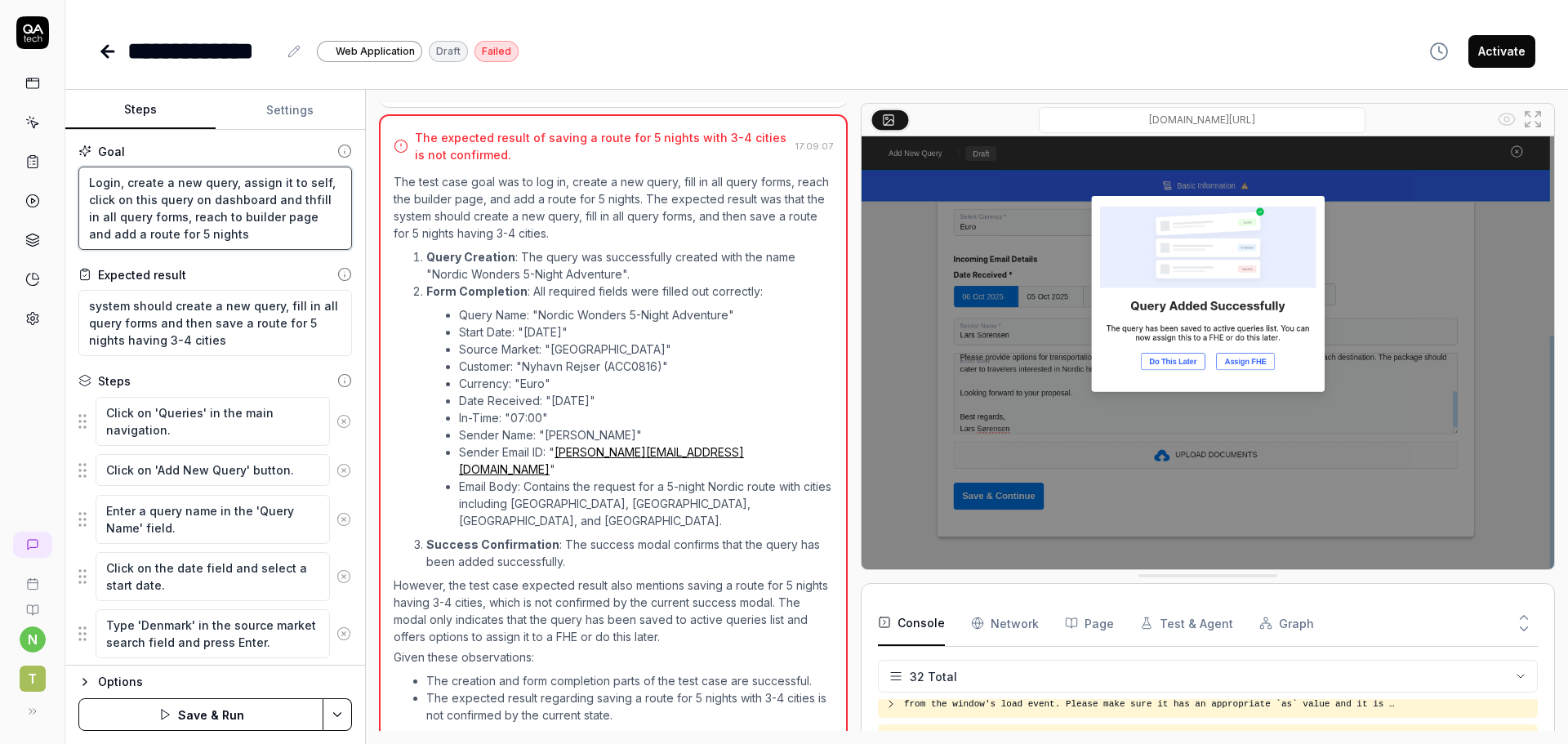
type textarea "*"
type textarea "Login, create a new query, assign it to self, click on this query on dashboard …"
type textarea "*"
type textarea "Login, create a new query, assign it to self, click on this query on dashboard …"
click at [213, 713] on button "Save & Run" at bounding box center [200, 714] width 245 height 32
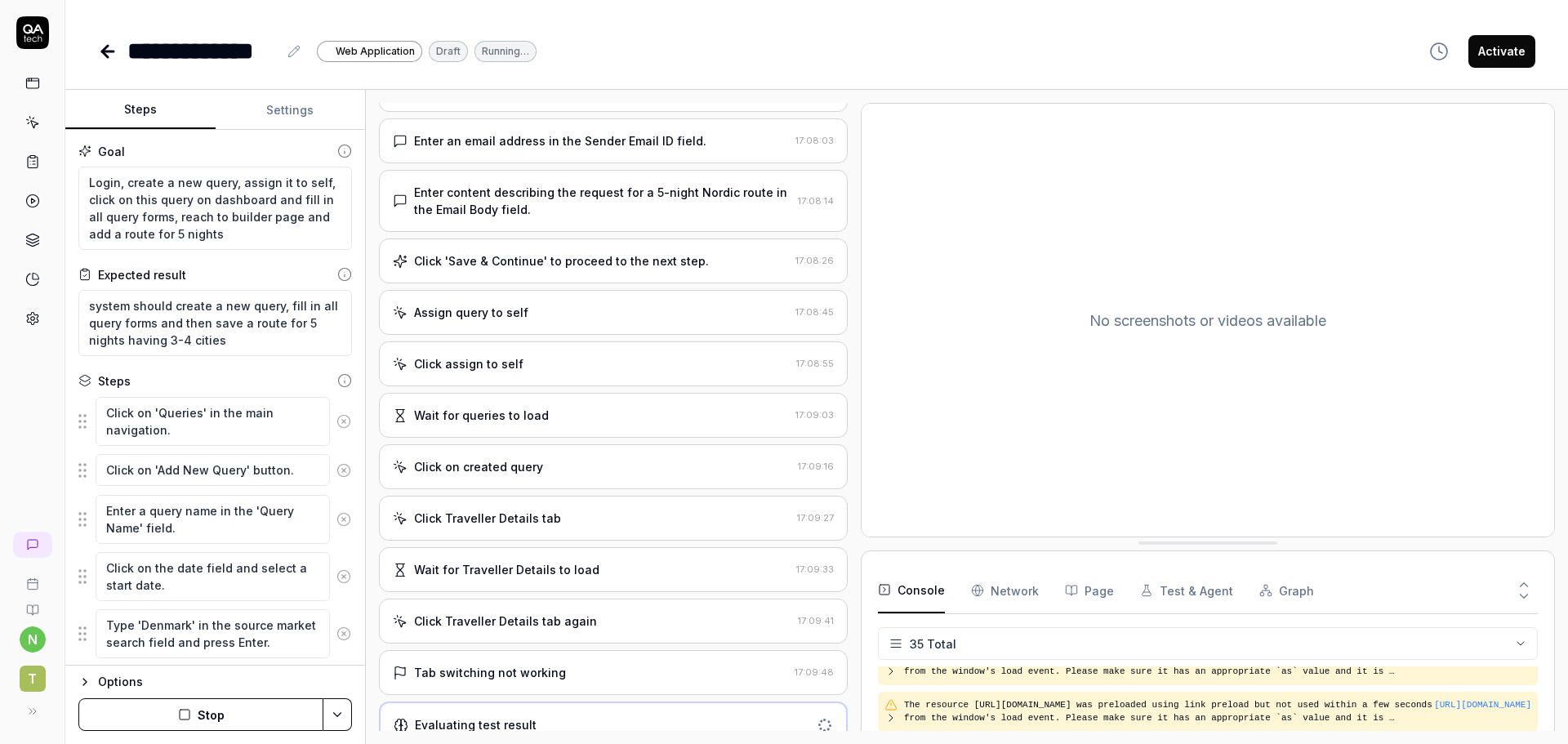
scroll to position [888, 0]
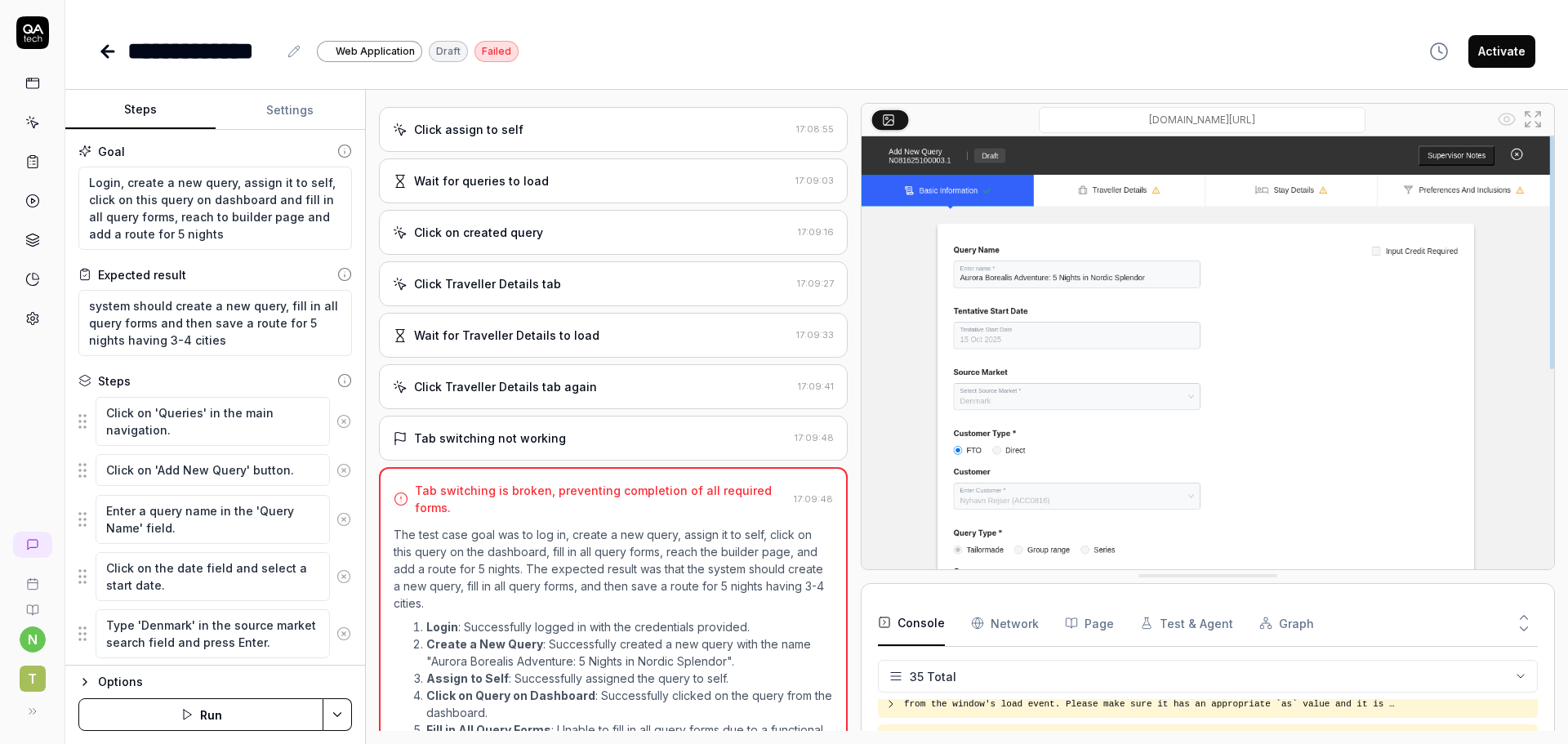
click at [103, 54] on icon at bounding box center [108, 51] width 19 height 19
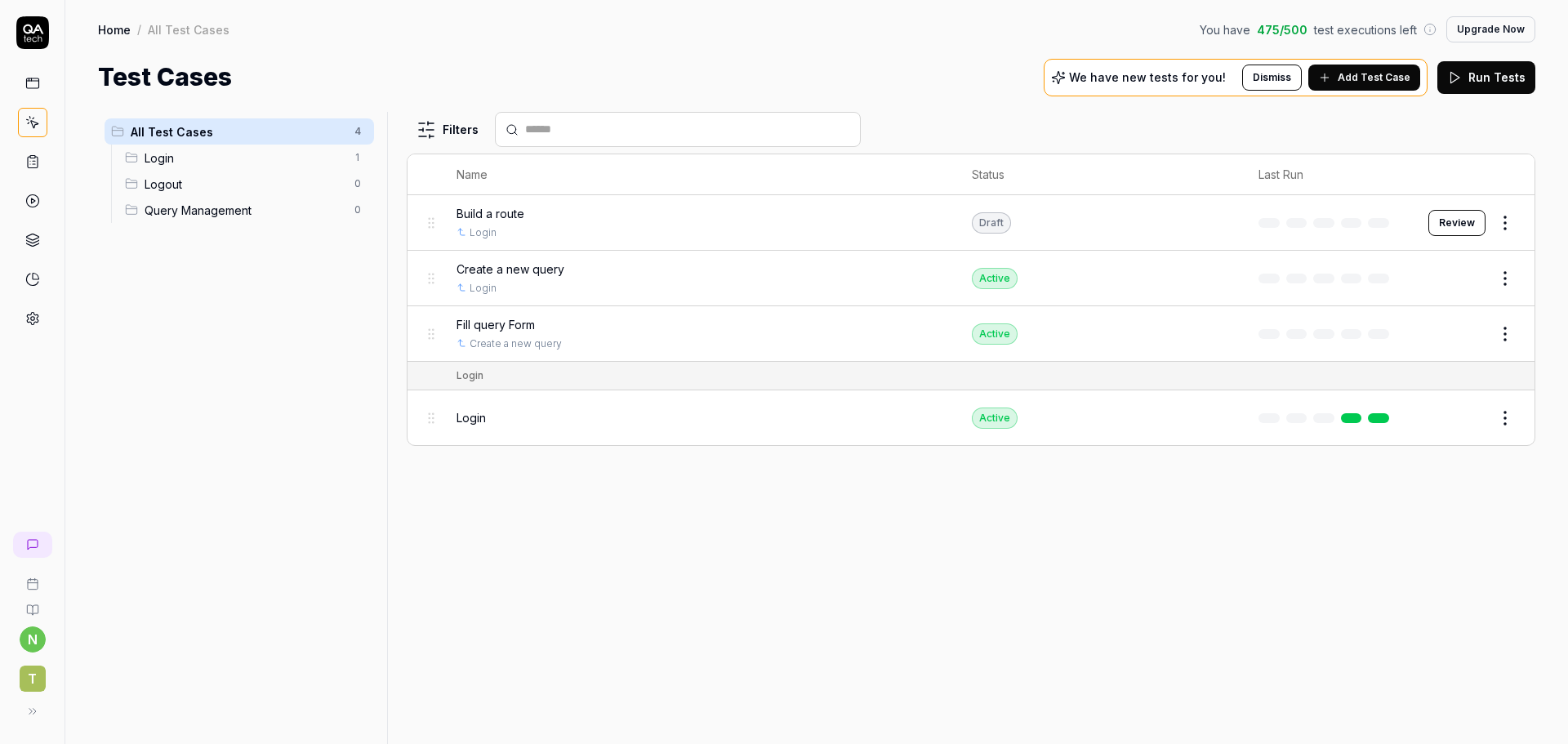
click at [1500, 328] on html "n T Home / All Test Cases You have 475 / 500 test executions left Upgrade Now H…" at bounding box center [784, 372] width 1568 height 744
click at [1404, 552] on div "Duplicate" at bounding box center [1436, 547] width 155 height 36
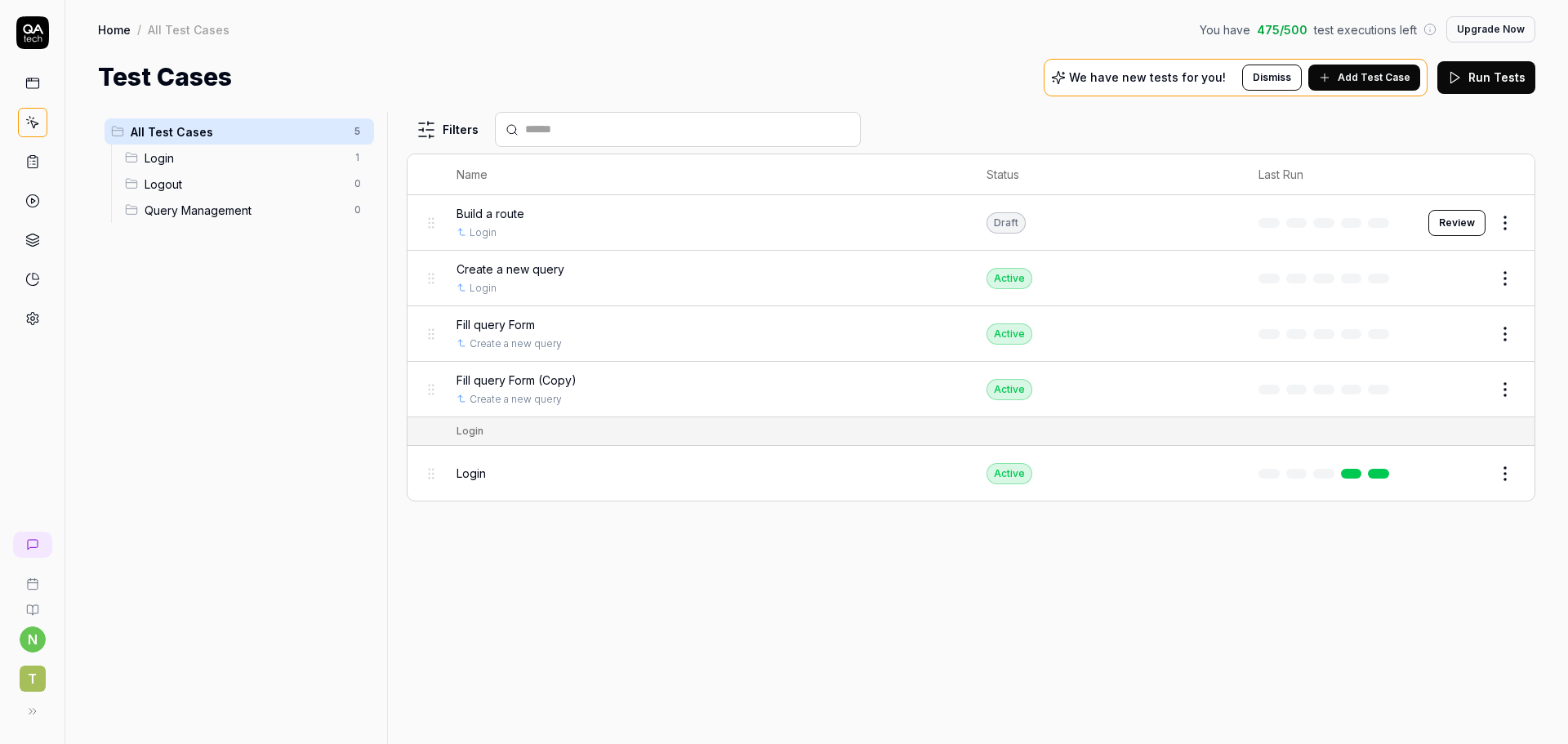
click at [1461, 387] on button "Edit" at bounding box center [1466, 390] width 39 height 26
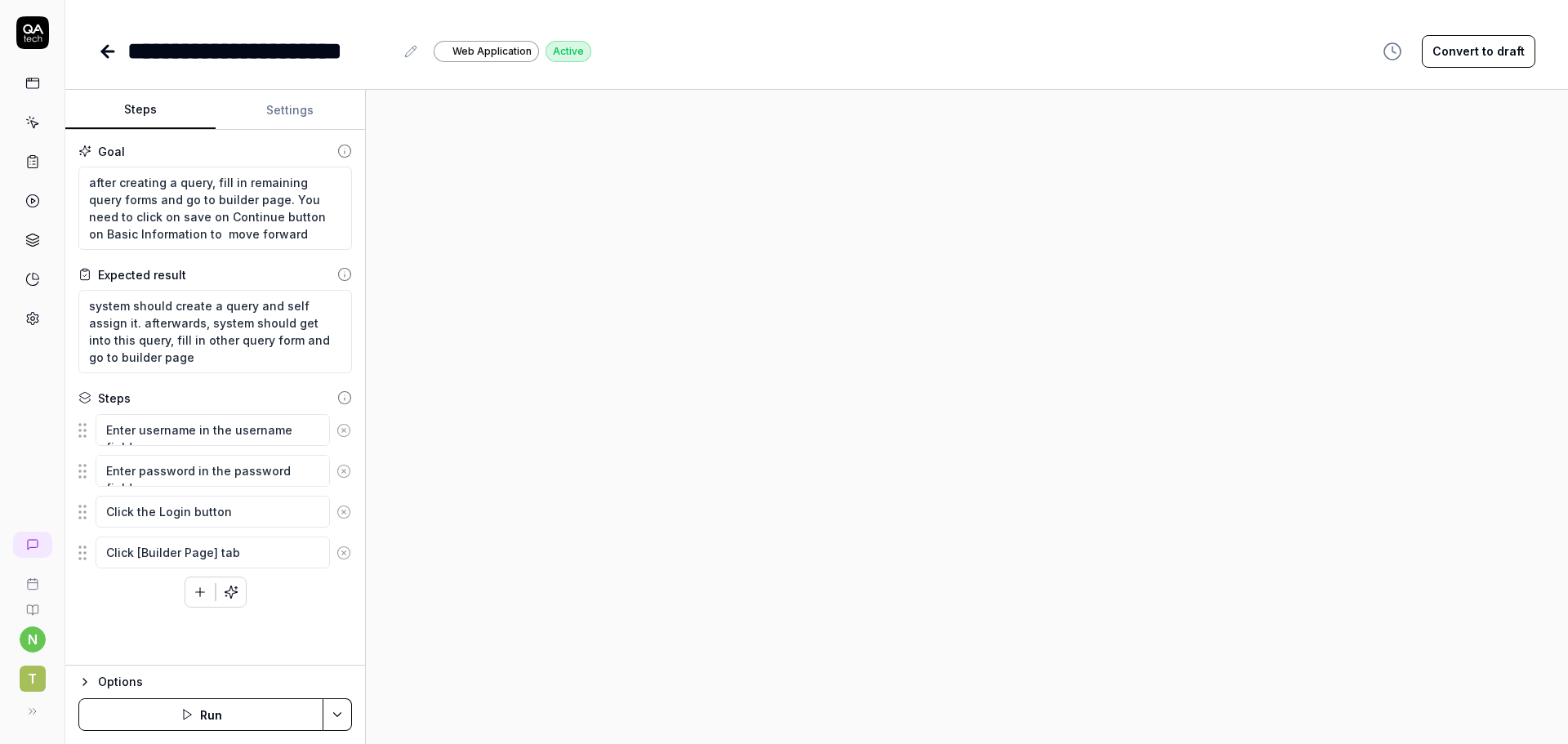
type textarea "*"
click at [412, 47] on icon at bounding box center [411, 51] width 13 height 13
click at [245, 196] on textarea "after creating a query, fill in remaining query forms and go to builder page. Y…" at bounding box center [215, 208] width 274 height 83
click at [261, 242] on textarea "after creating a query, fill in remaining query forms and go to builder page. Y…" at bounding box center [215, 208] width 274 height 83
type textarea "*"
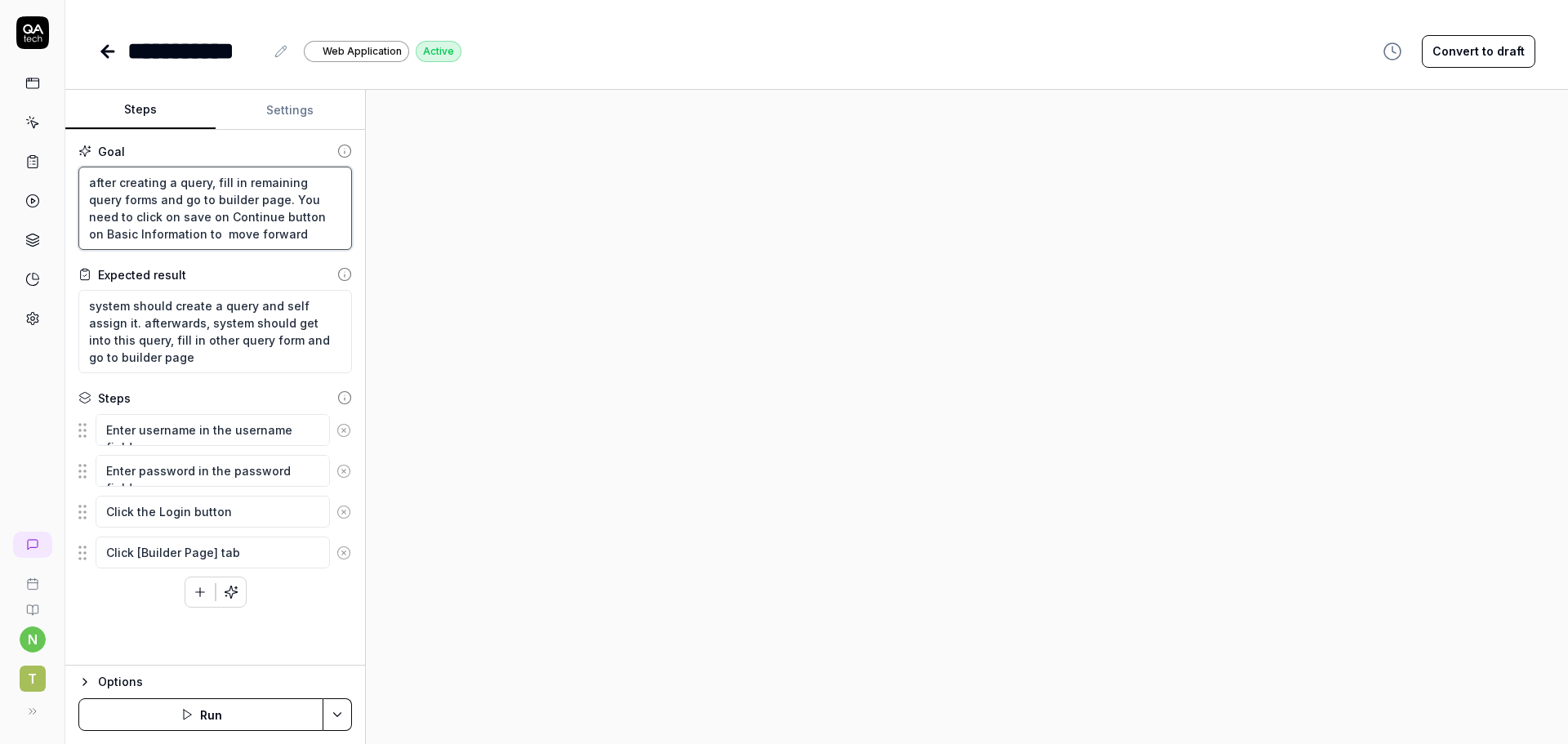
type textarea "after creating a query, fill in remaining query forms and go to builder page. Y…"
type textarea "*"
type textarea "after creating a query, fill in remaining query forms and go to builder page. Y…"
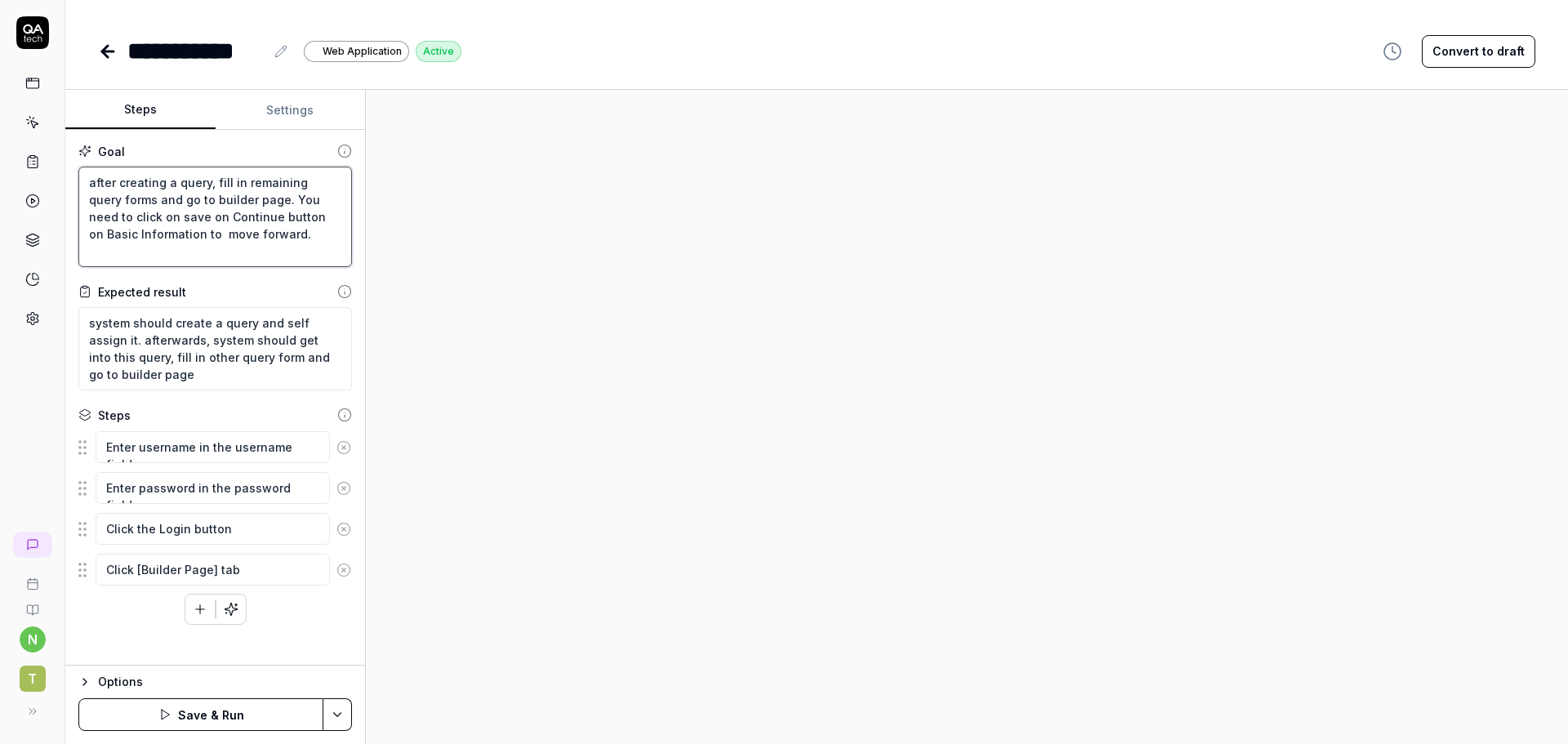
type textarea "*"
type textarea "after creating a query, fill in remaining query forms and go to builder page. Y…"
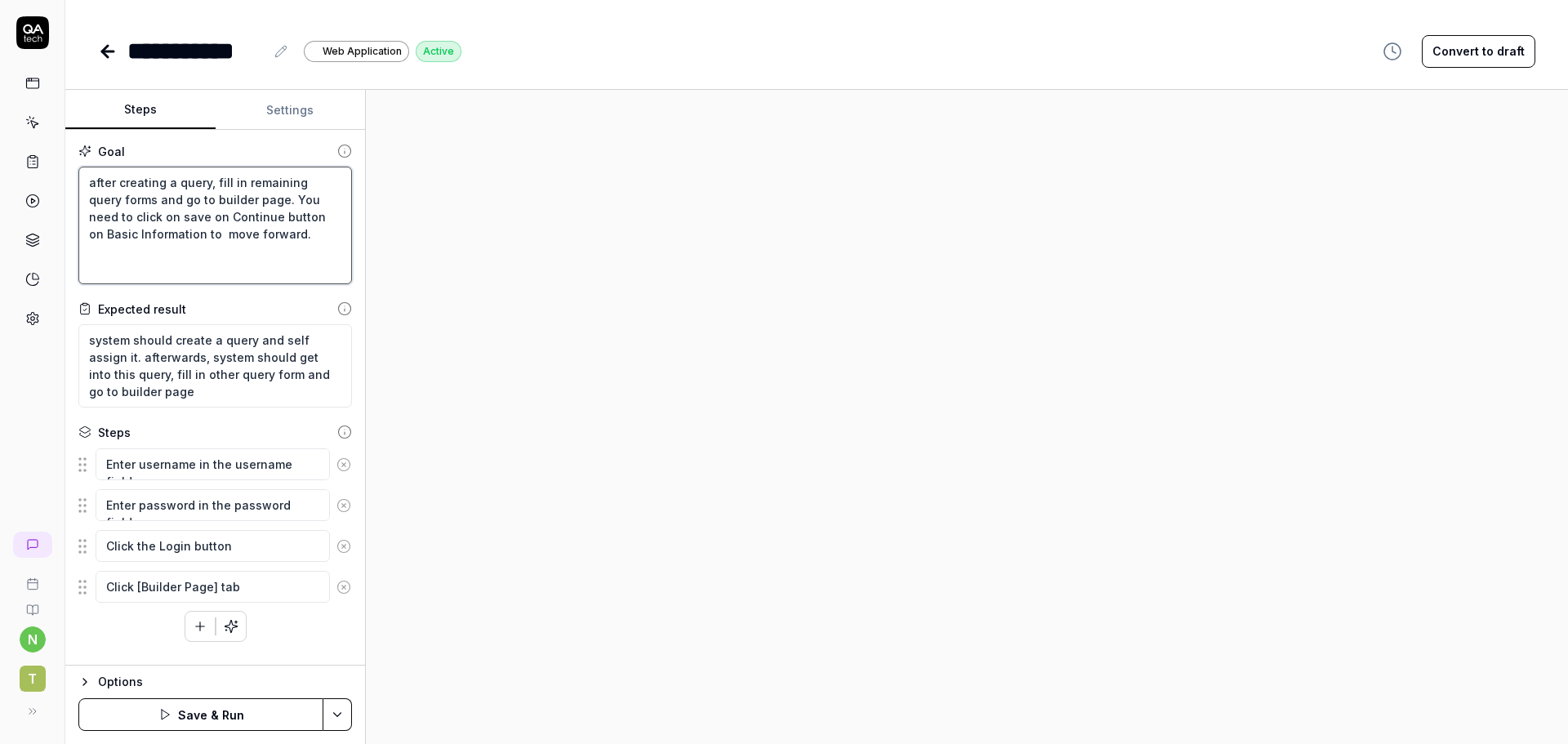
type textarea "*"
type textarea "after creating a query, fill in remaining query forms and go to builder page. Y…"
type textarea "*"
type textarea "after creating a query, fill in remaining query forms and go to builder page. Y…"
type textarea "*"
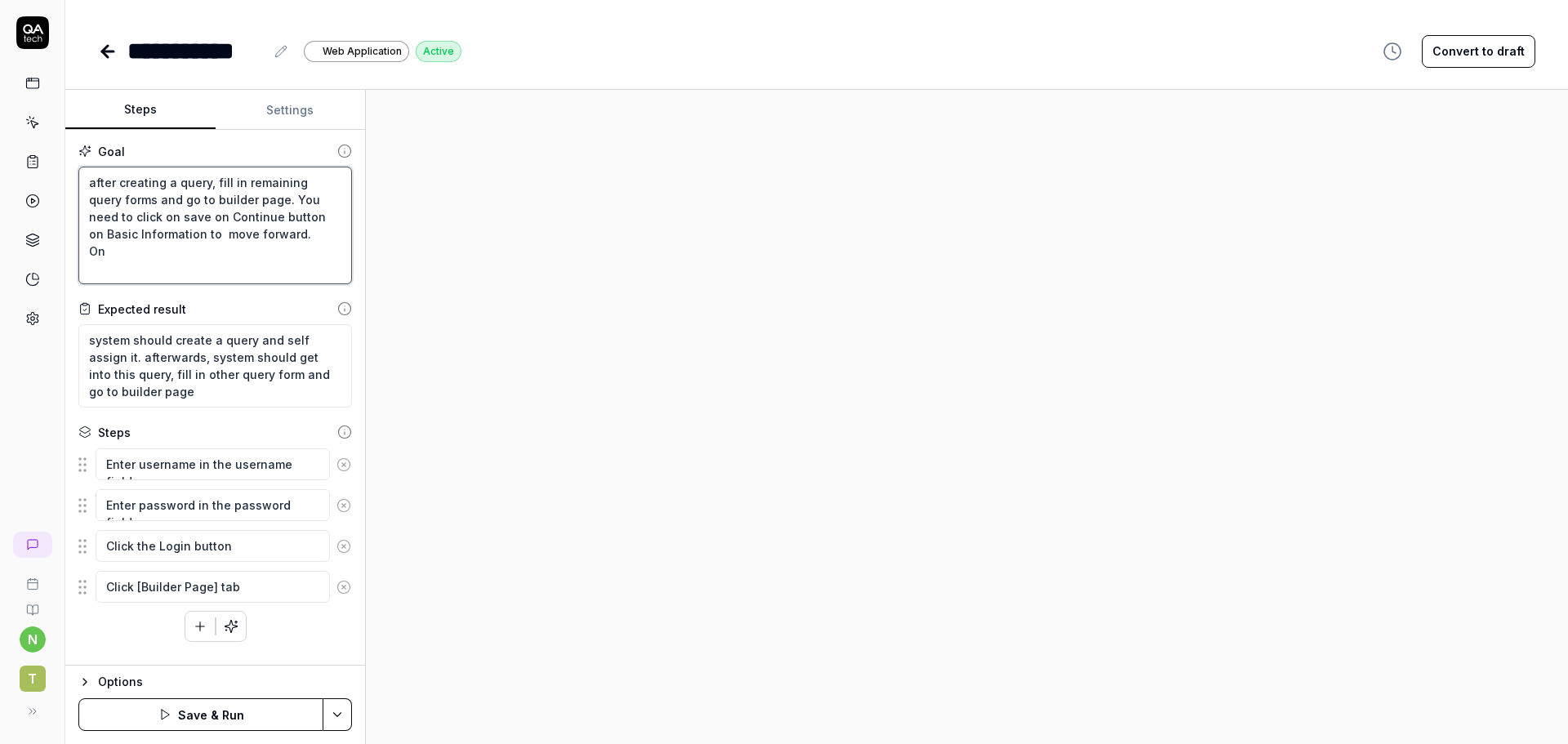
type textarea "after creating a query, fill in remaining query forms and go to builder page. Y…"
type textarea "*"
type textarea "after creating a query, fill in remaining query forms and go to builder page. Y…"
type textarea "*"
type textarea "after creating a query, fill in remaining query forms and go to builder page. Y…"
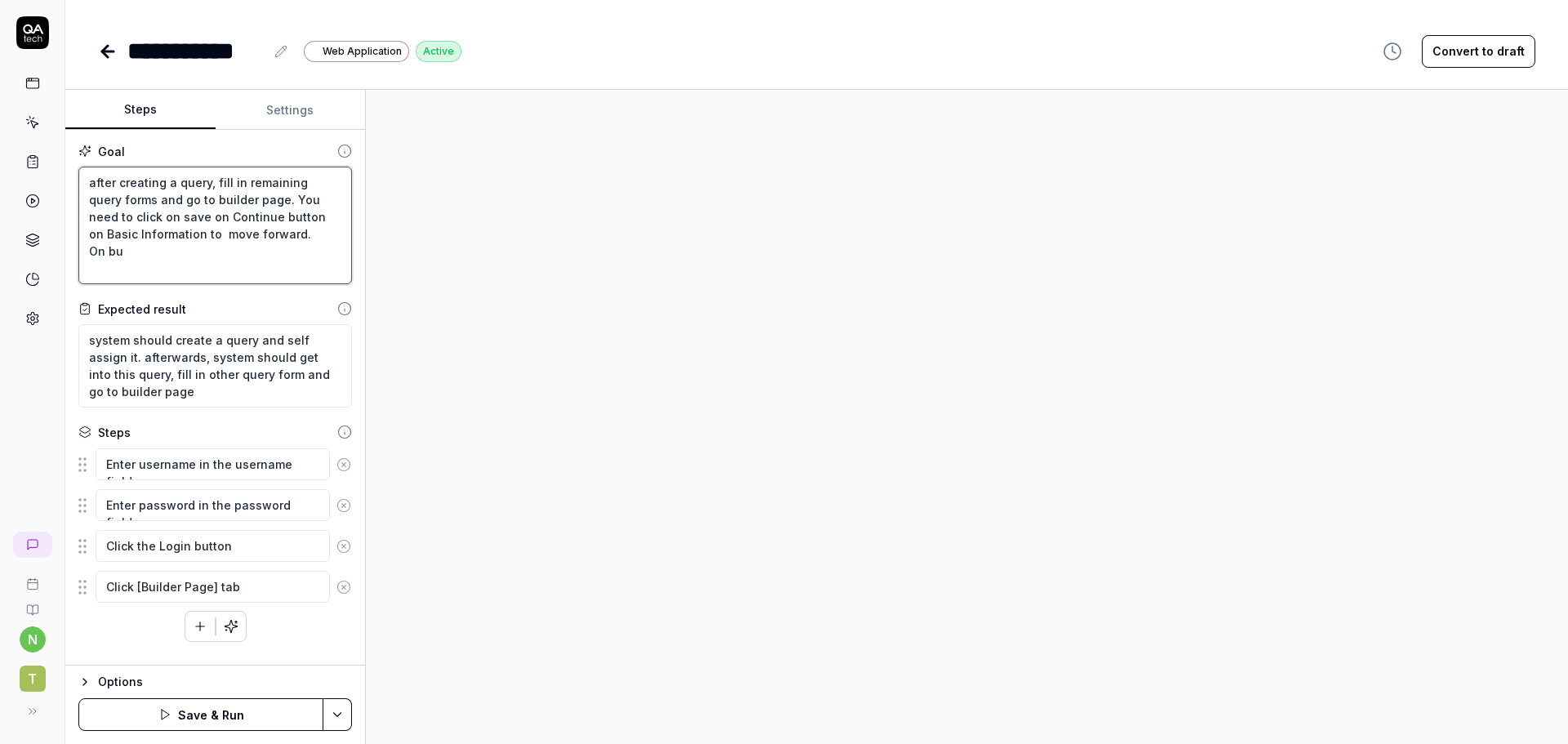
type textarea "*"
type textarea "after creating a query, fill in remaining query forms and go to builder page. Y…"
type textarea "*"
type textarea "after creating a query, fill in remaining query forms and go to builder page. Y…"
type textarea "*"
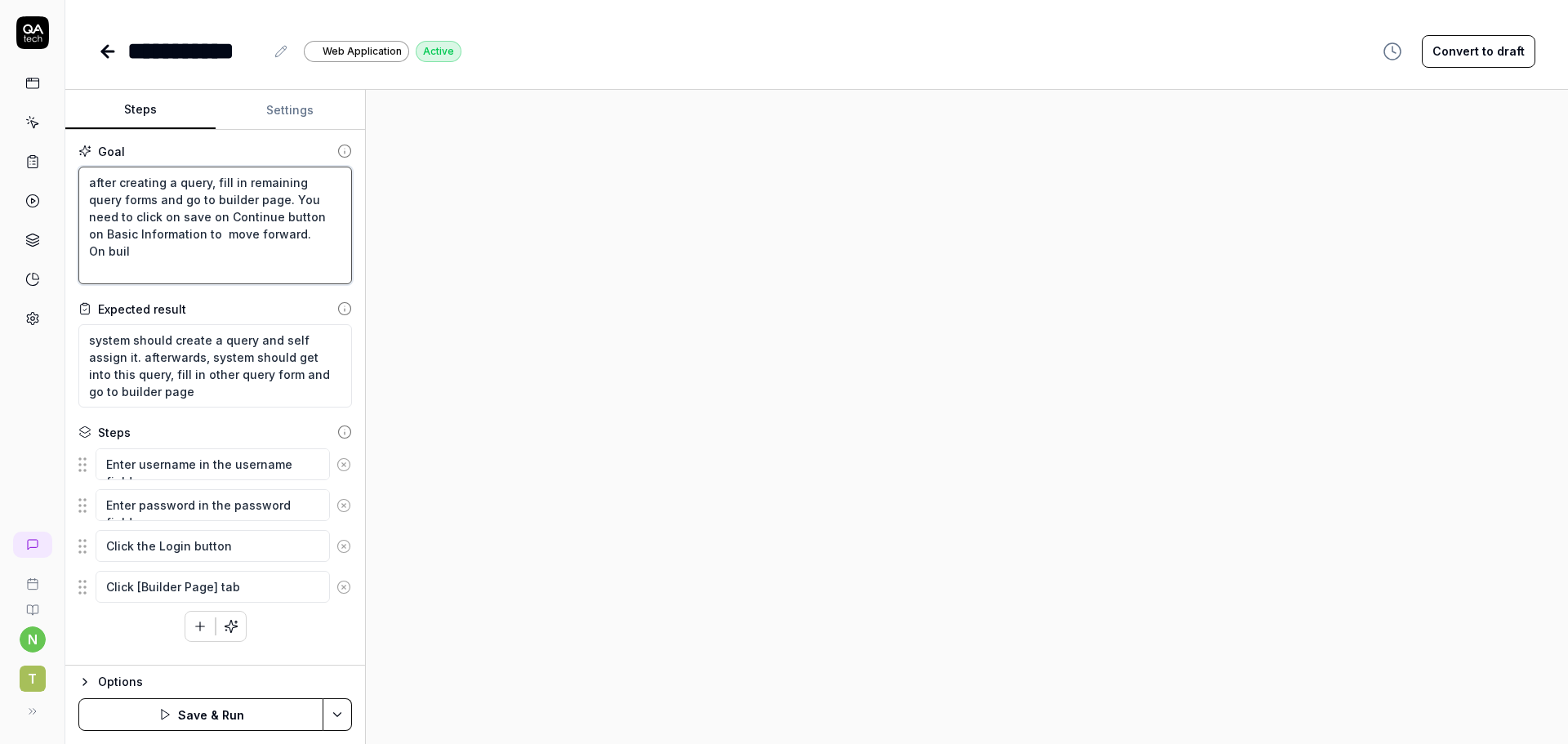
type textarea "after creating a query, fill in remaining query forms and go to builder page. Y…"
type textarea "*"
type textarea "after creating a query, fill in remaining query forms and go to builder page. Y…"
type textarea "*"
type textarea "after creating a query, fill in remaining query forms and go to builder page. Y…"
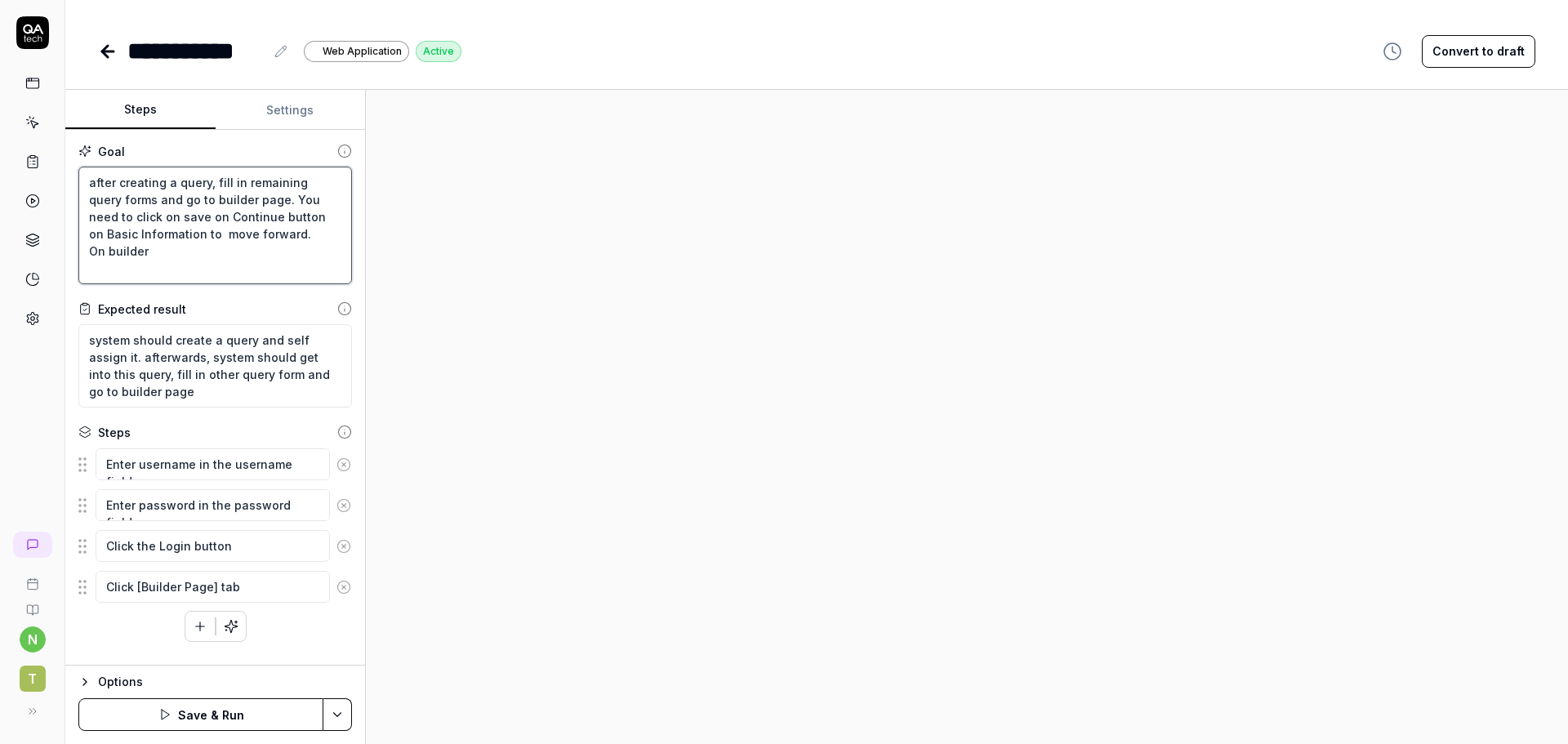
type textarea "*"
type textarea "after creating a query, fill in remaining query forms and go to builder page. Y…"
type textarea "*"
type textarea "after creating a query, fill in remaining query forms and go to builder page. Y…"
type textarea "*"
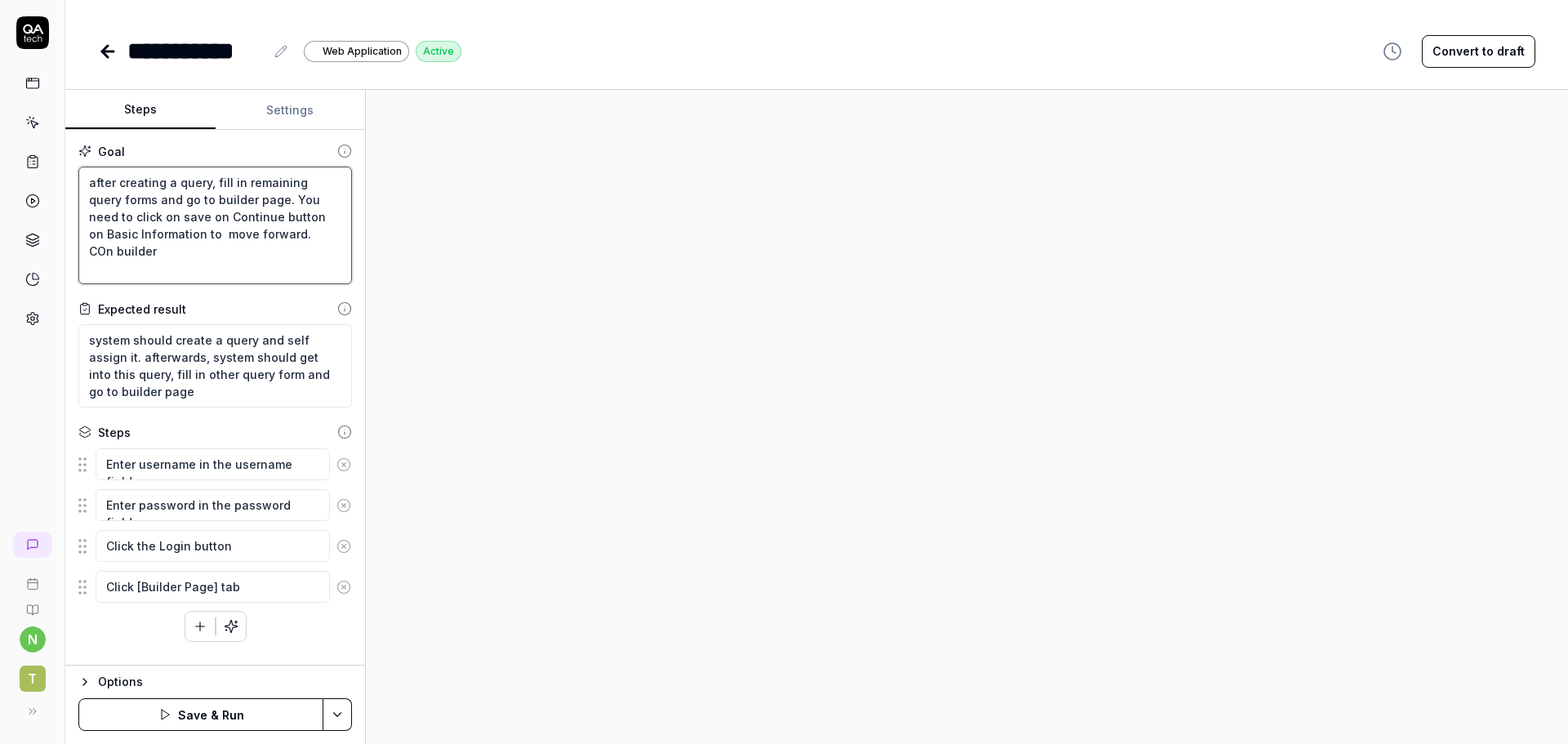
type textarea "after creating a query, fill in remaining query forms and go to builder page. Y…"
type textarea "*"
type textarea "after creating a query, fill in remaining query forms and go to builder page. Y…"
type textarea "*"
type textarea "after creating a query, fill in remaining query forms and go to builder page. Y…"
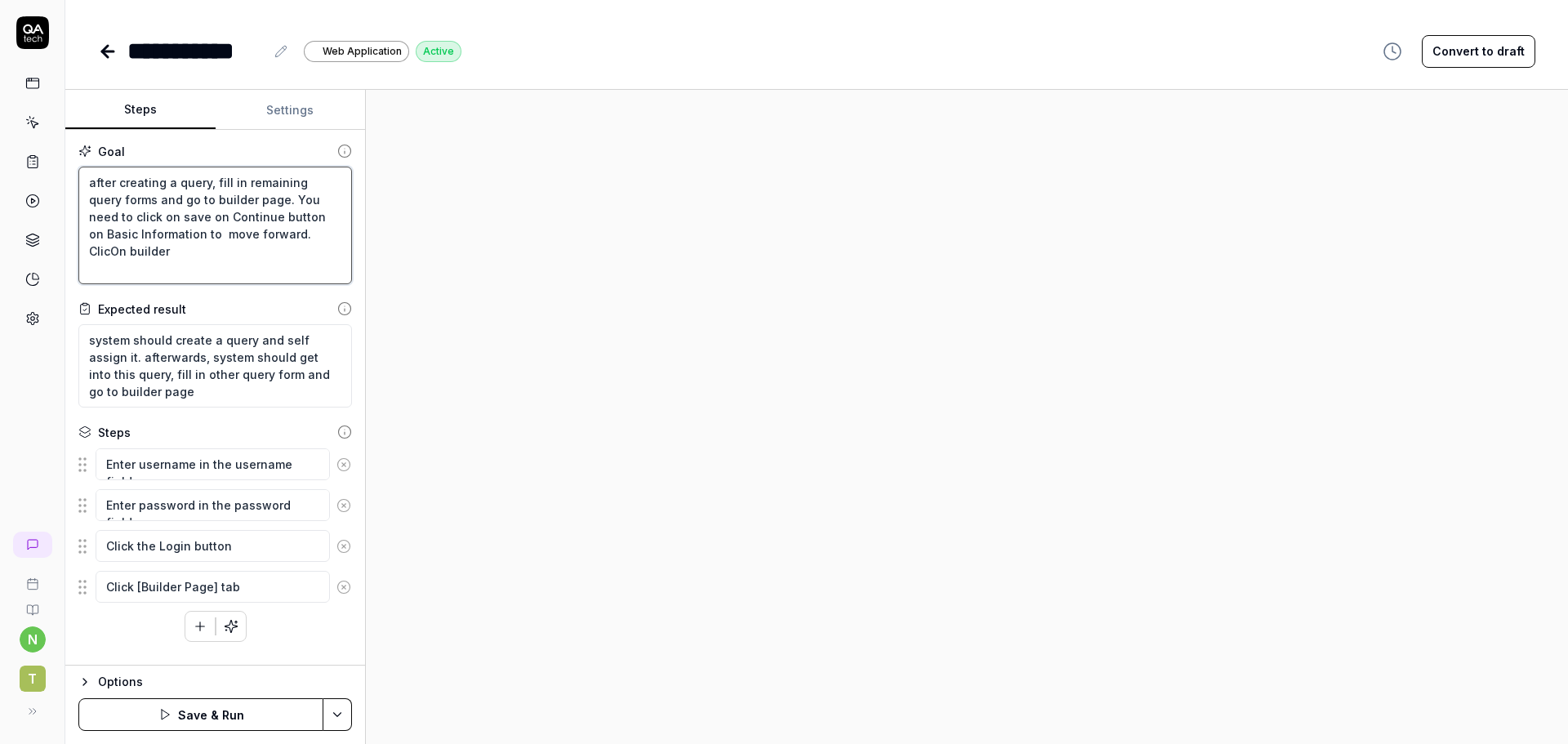
type textarea "*"
type textarea "after creating a query, fill in remaining query forms and go to builder page. Y…"
type textarea "*"
type textarea "after creating a query, fill in remaining query forms and go to builder page. Y…"
type textarea "*"
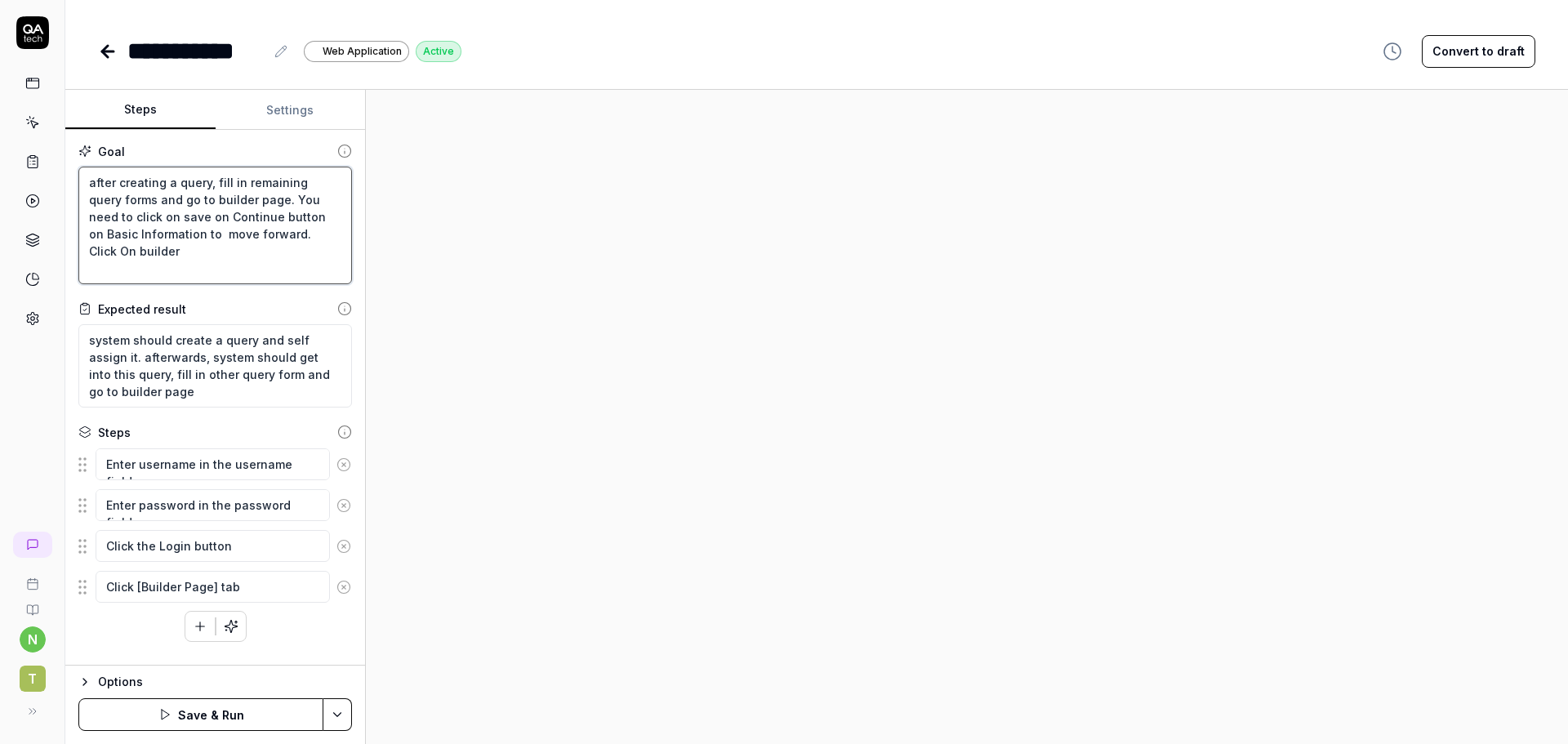
type textarea "after creating a query, fill in remaining query forms and go to builder page. Y…"
type textarea "*"
type textarea "after creating a query, fill in remaining query forms and go to builder page. Y…"
type textarea "*"
type textarea "after creating a query, fill in remaining query forms and go to builder page. Y…"
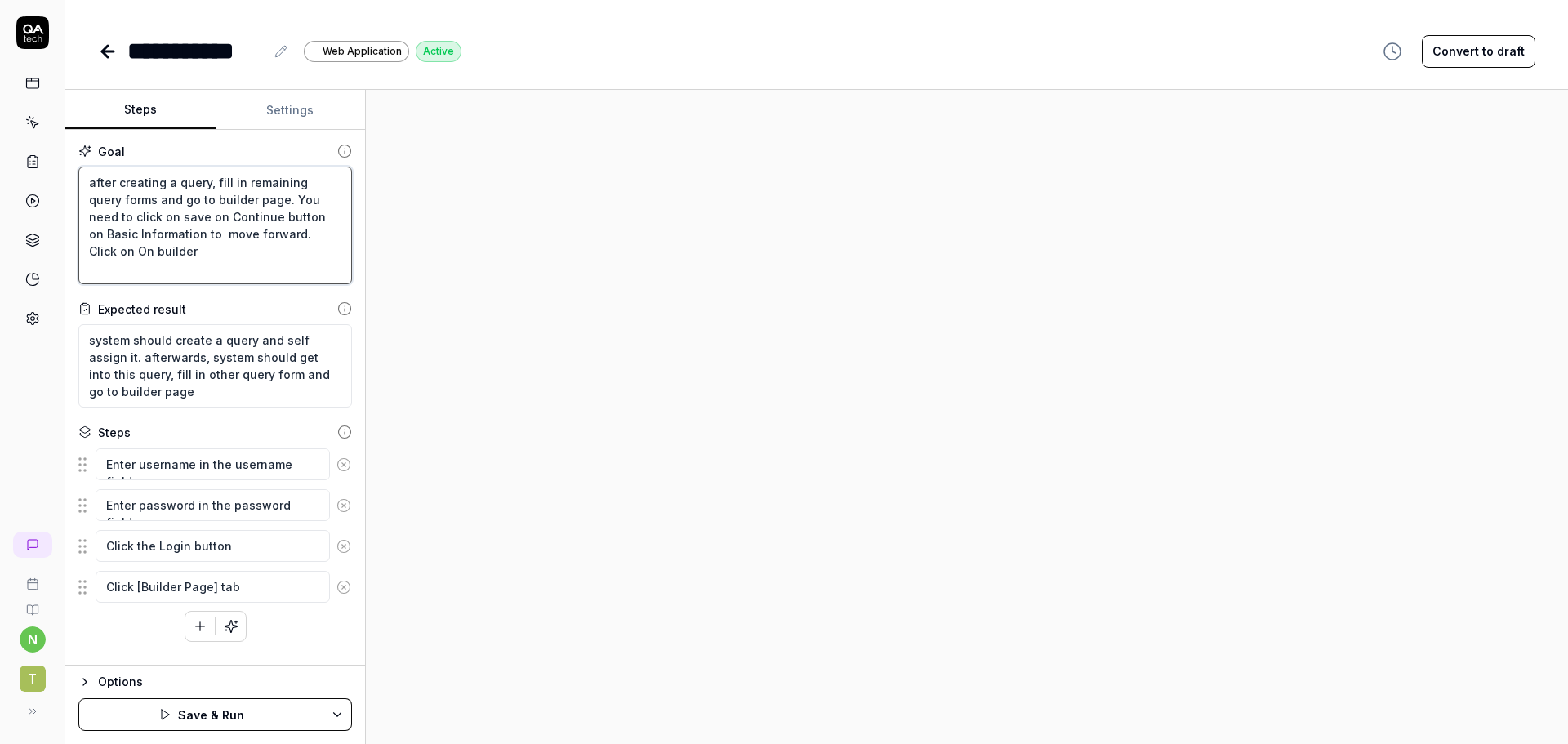
type textarea "*"
type textarea "after creating a query, fill in remaining query forms and go to builder page. Y…"
type textarea "*"
type textarea "after creating a query, fill in remaining query forms and go to builder page. Y…"
type textarea "*"
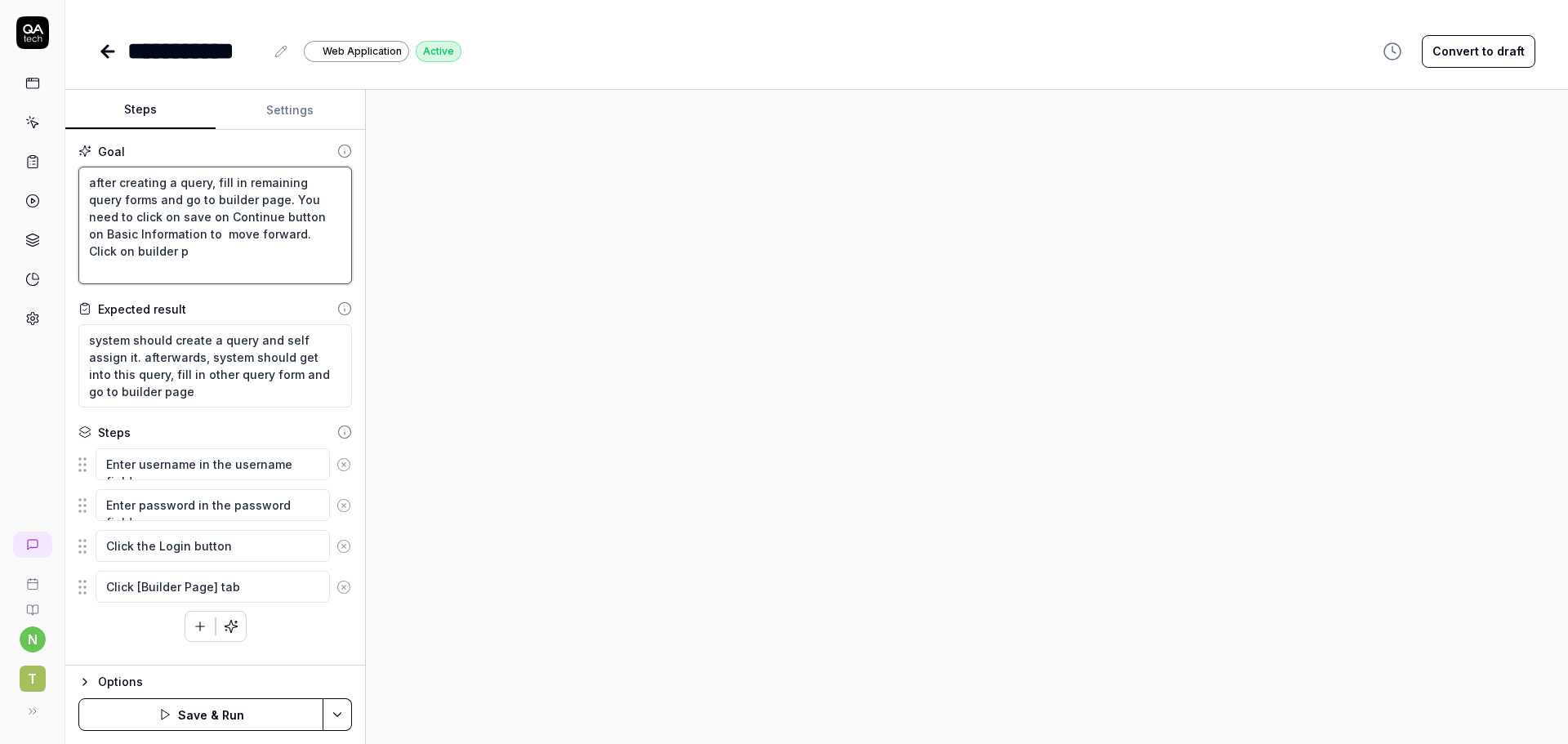
type textarea "after creating a query, fill in remaining query forms and go to builder page. Y…"
type textarea "*"
type textarea "after creating a query, fill in remaining query forms and go to builder page. Y…"
type textarea "*"
type textarea "after creating a query, fill in remaining query forms and go to builder page. Y…"
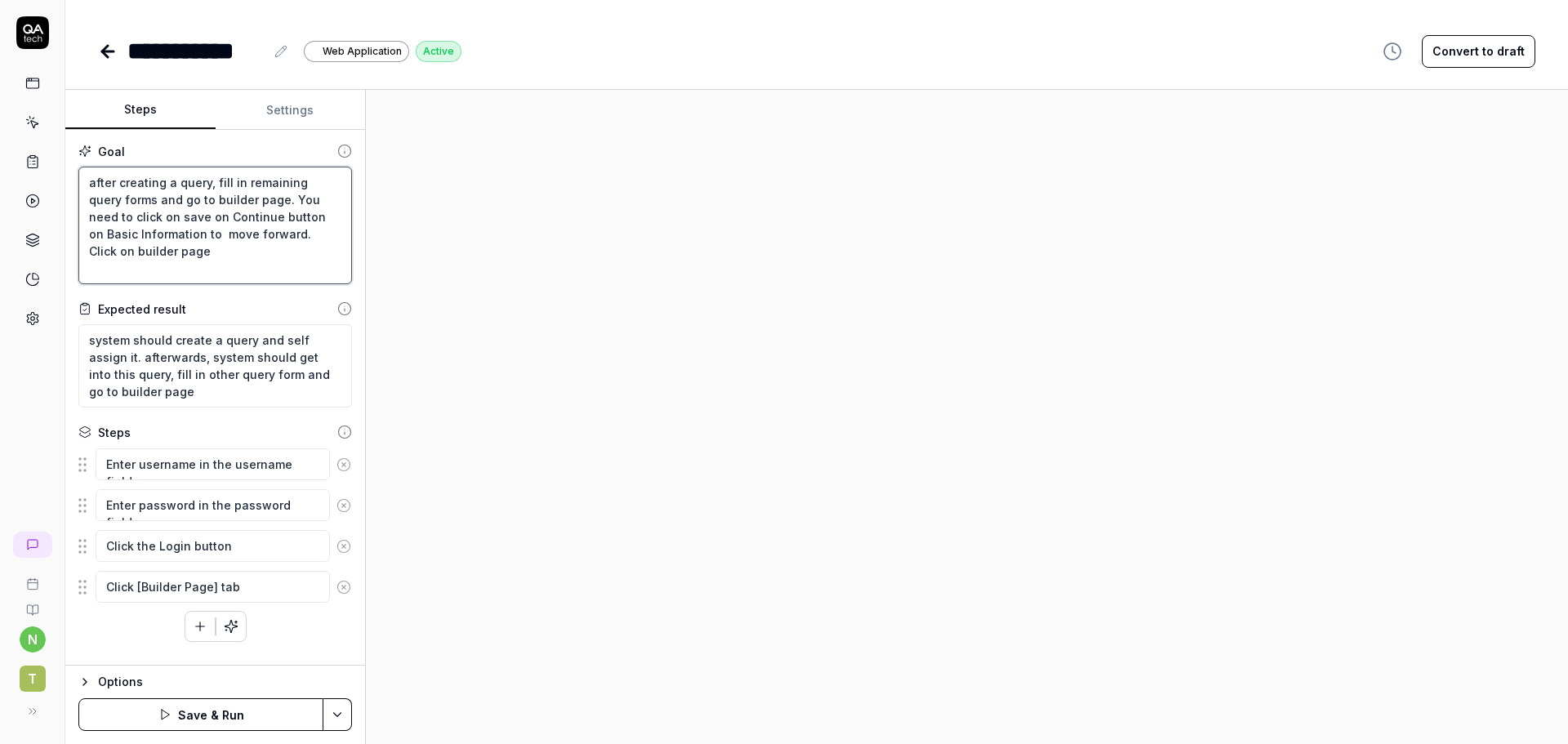
type textarea "*"
type textarea "after creating a query, fill in remaining query forms and go to builder page. Y…"
type textarea "*"
type textarea "after creating a query, fill in remaining query forms and go to builder page. Y…"
type textarea "*"
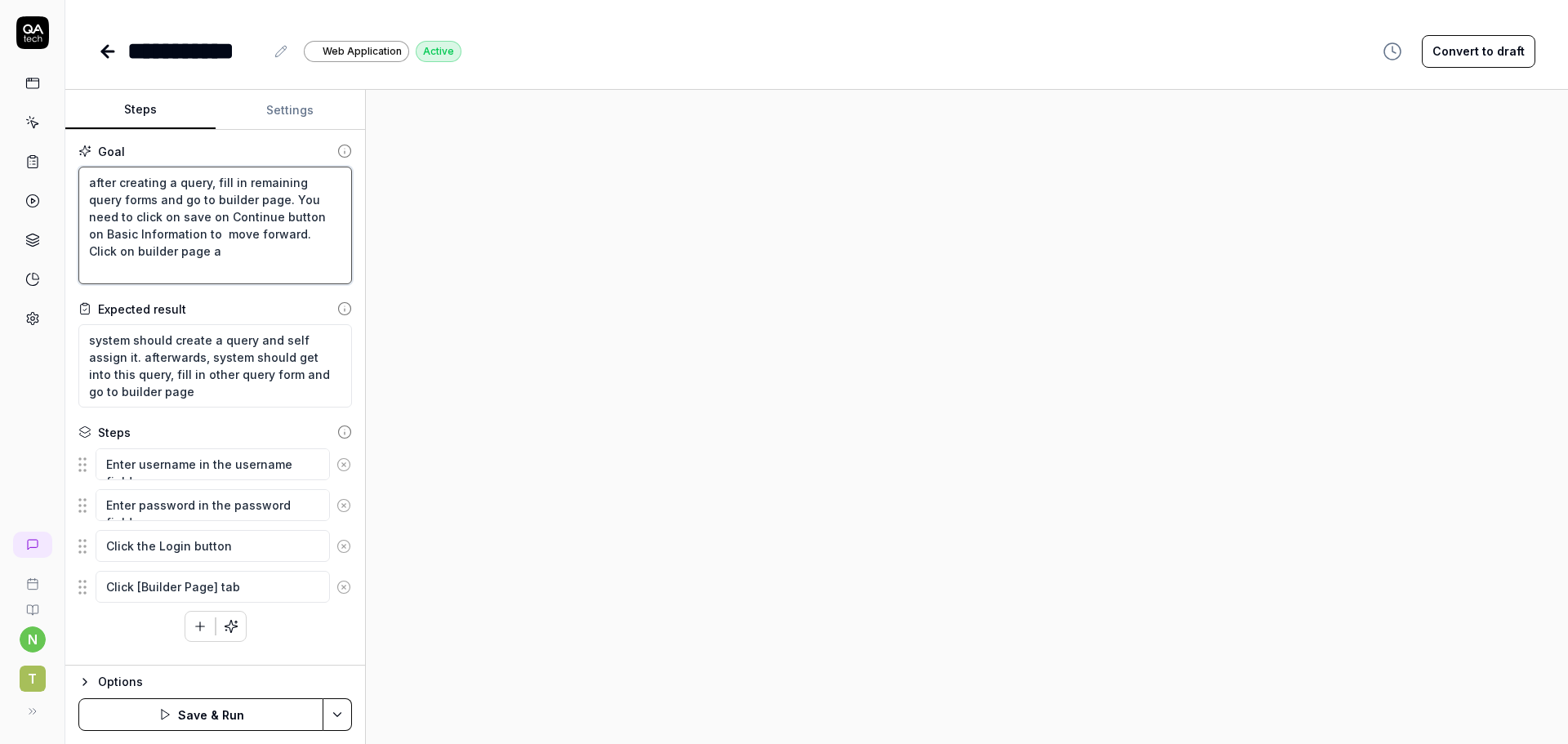
type textarea "after creating a query, fill in remaining query forms and go to builder page. Y…"
type textarea "*"
type textarea "after creating a query, fill in remaining query forms and go to builder page. Y…"
type textarea "*"
type textarea "after creating a query, fill in remaining query forms and go to builder page. Y…"
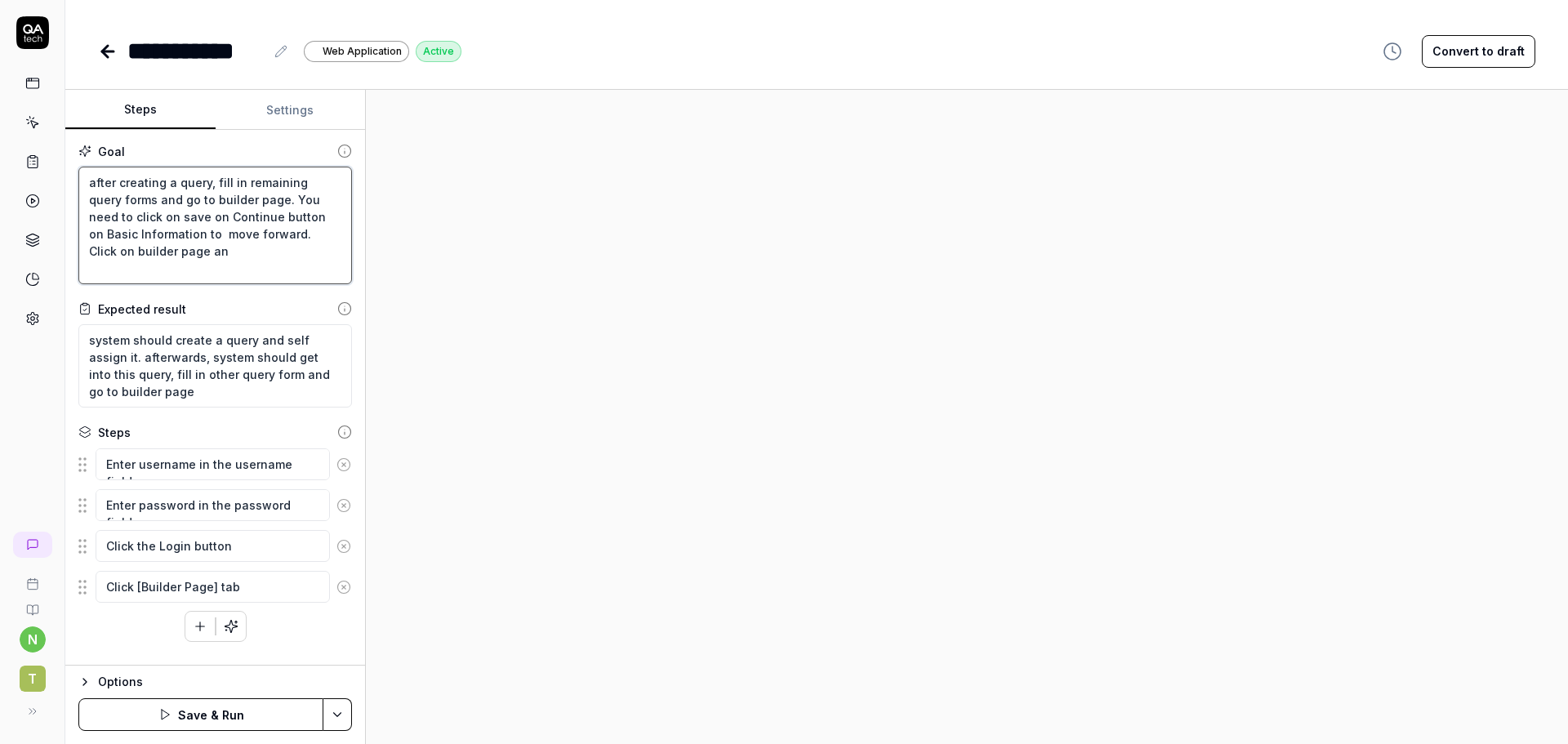
type textarea "*"
type textarea "after creating a query, fill in remaining query forms and go to builder page. Y…"
type textarea "*"
type textarea "after creating a query, fill in remaining query forms and go to builder page. Y…"
type textarea "*"
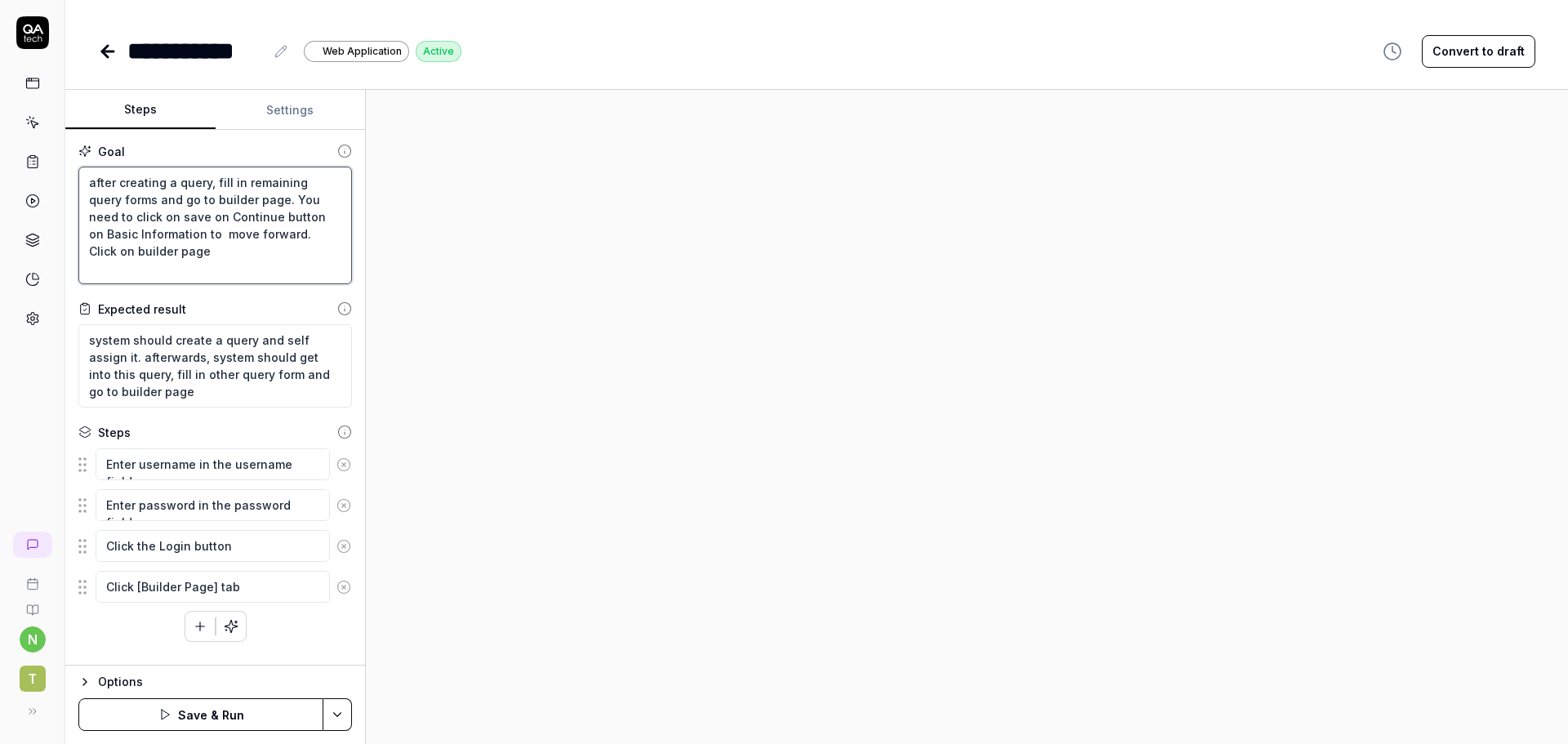
type textarea "after creating a query, fill in remaining query forms and go to builder page. Y…"
click at [240, 399] on textarea "system should create a query and self assign it. afterwards, system should get …" at bounding box center [215, 366] width 274 height 83
click at [294, 271] on textarea "after creating a query, fill in remaining query forms and go to builder page. Y…" at bounding box center [215, 225] width 274 height 118
click at [292, 277] on textarea "after creating a query, fill in remaining query forms and go to builder page. Y…" at bounding box center [215, 225] width 274 height 118
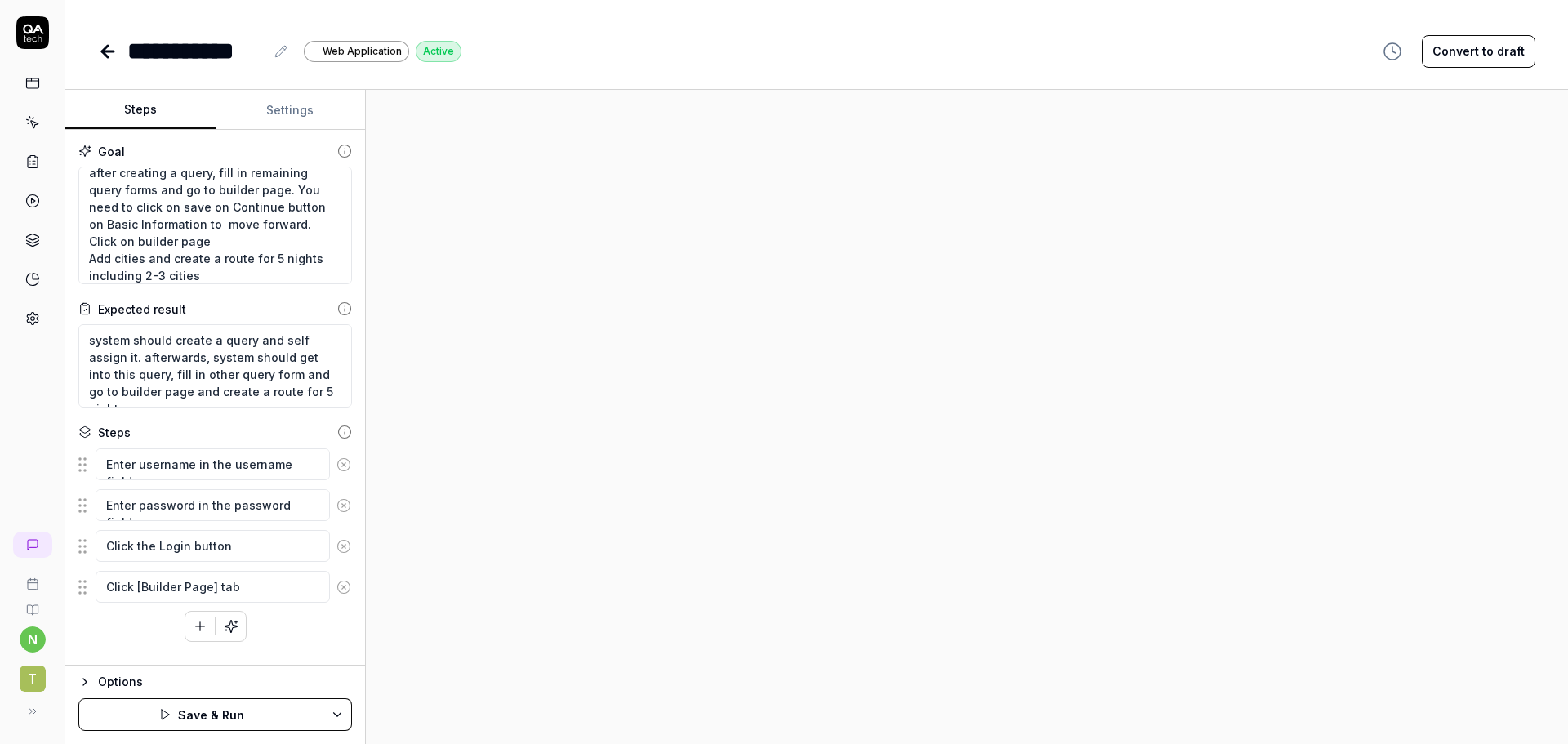
click at [203, 718] on button "Save & Run" at bounding box center [200, 714] width 245 height 32
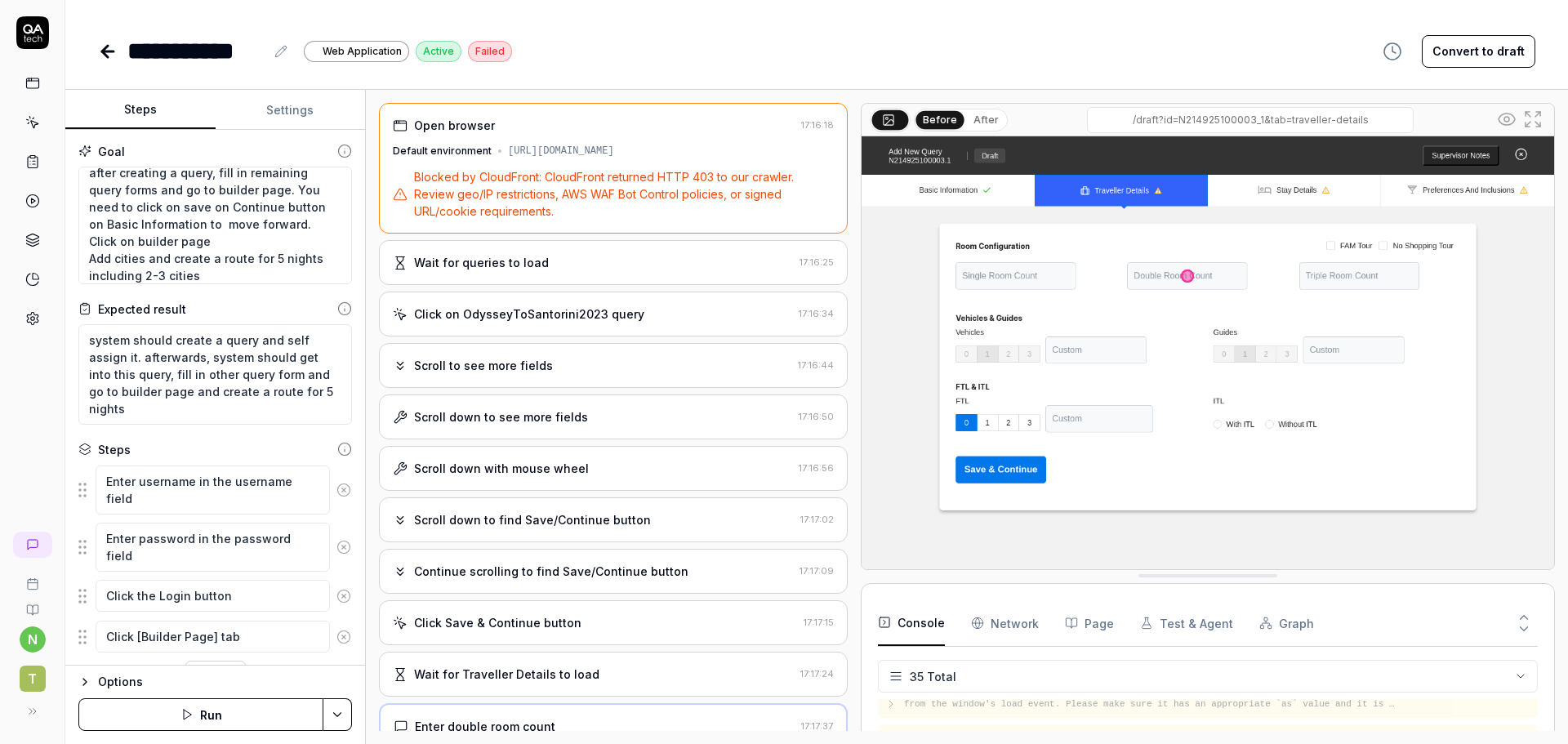
click at [103, 46] on icon at bounding box center [108, 51] width 19 height 19
